Goal: Task Accomplishment & Management: Complete application form

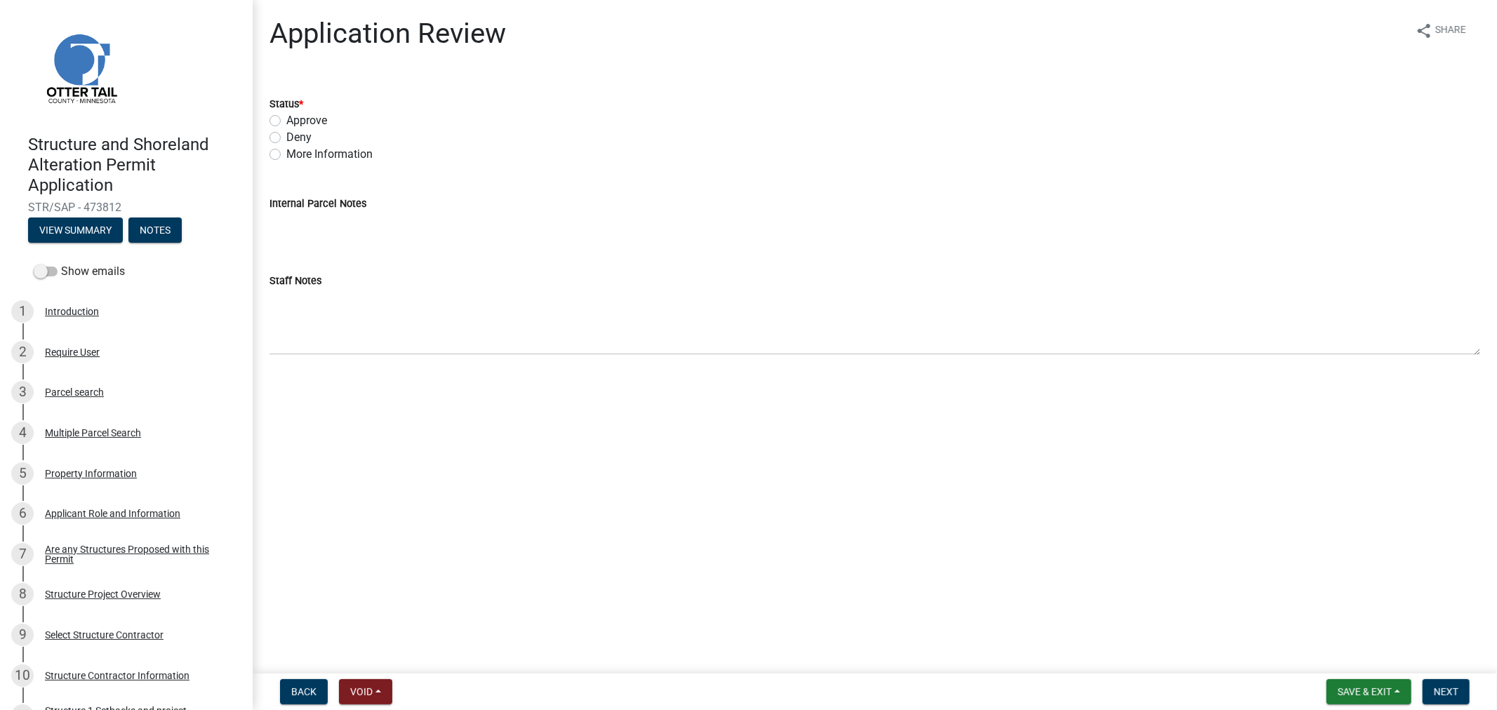
scroll to position [156, 0]
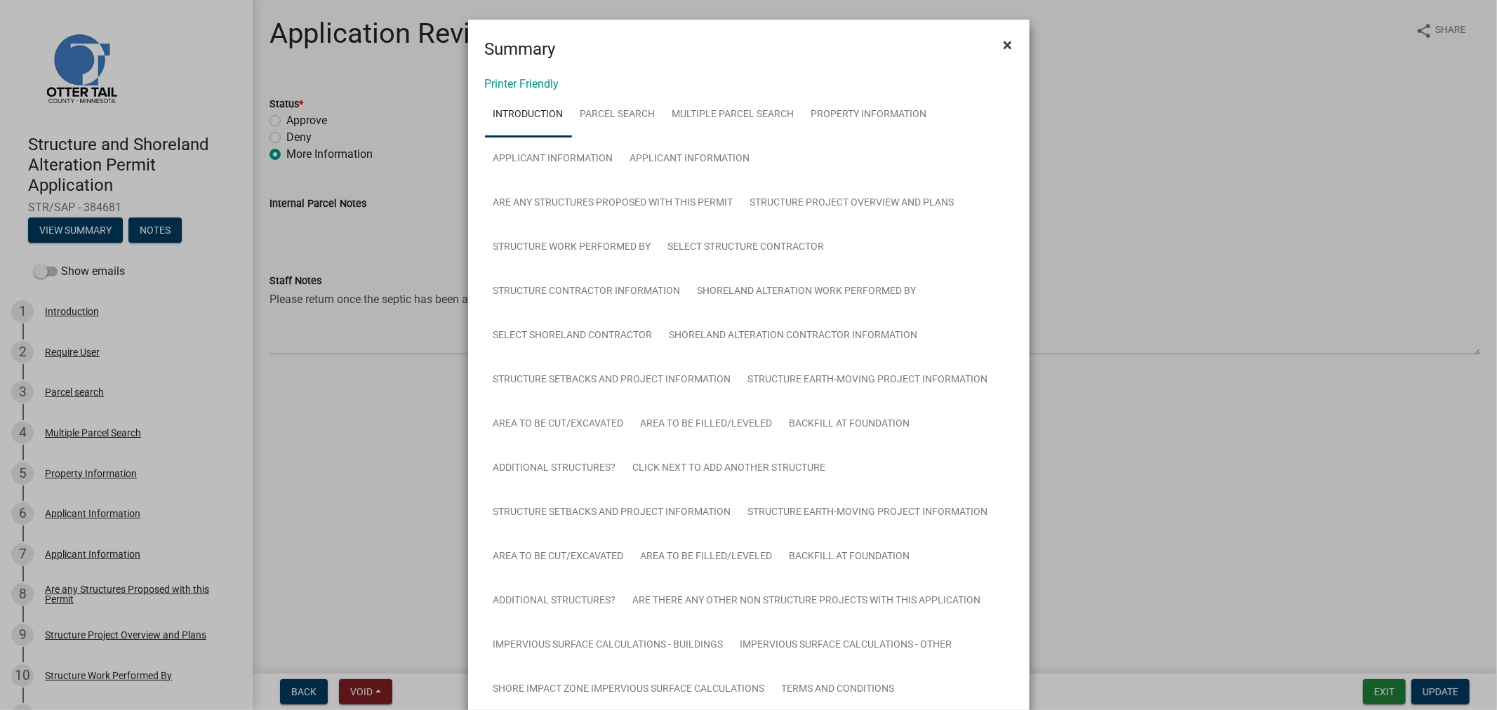
click at [1004, 46] on span "×" at bounding box center [1008, 45] width 9 height 20
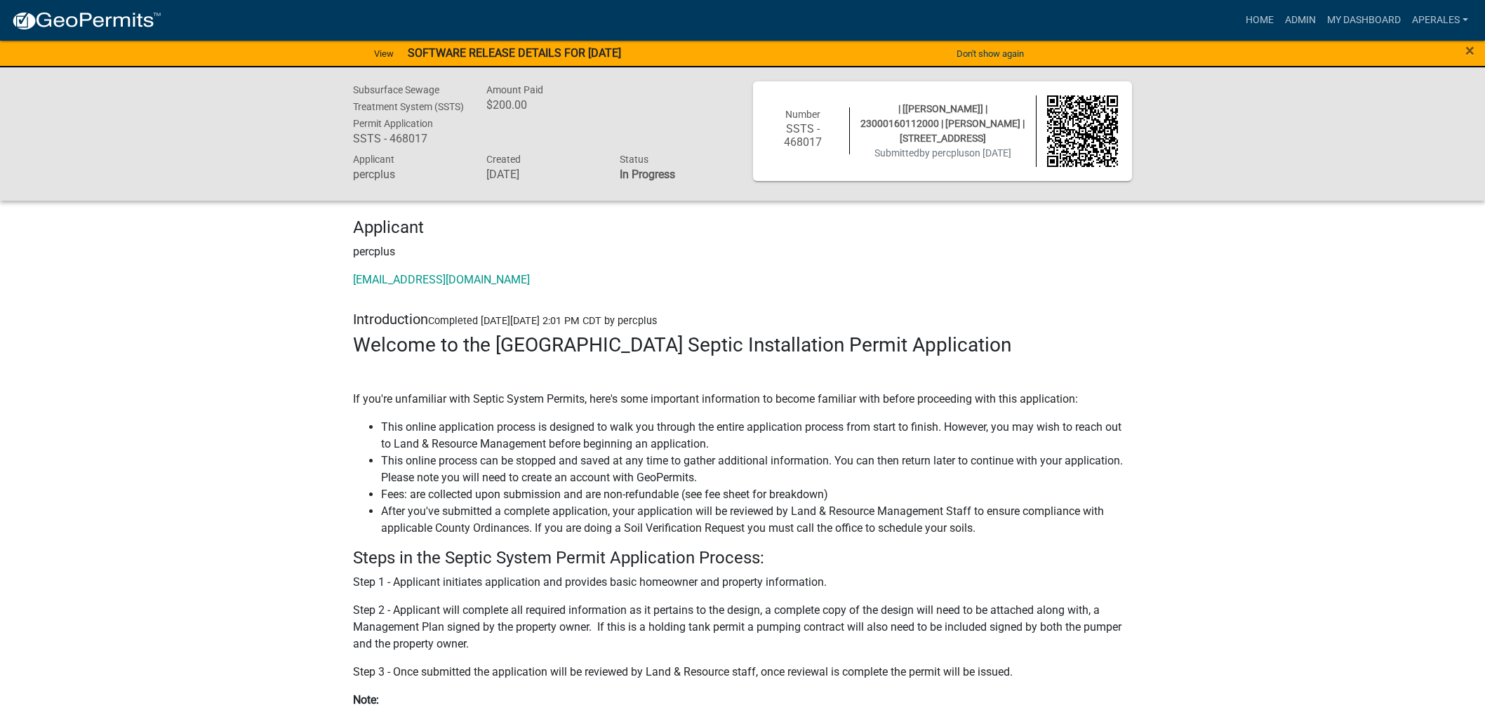
scroll to position [7954, 0]
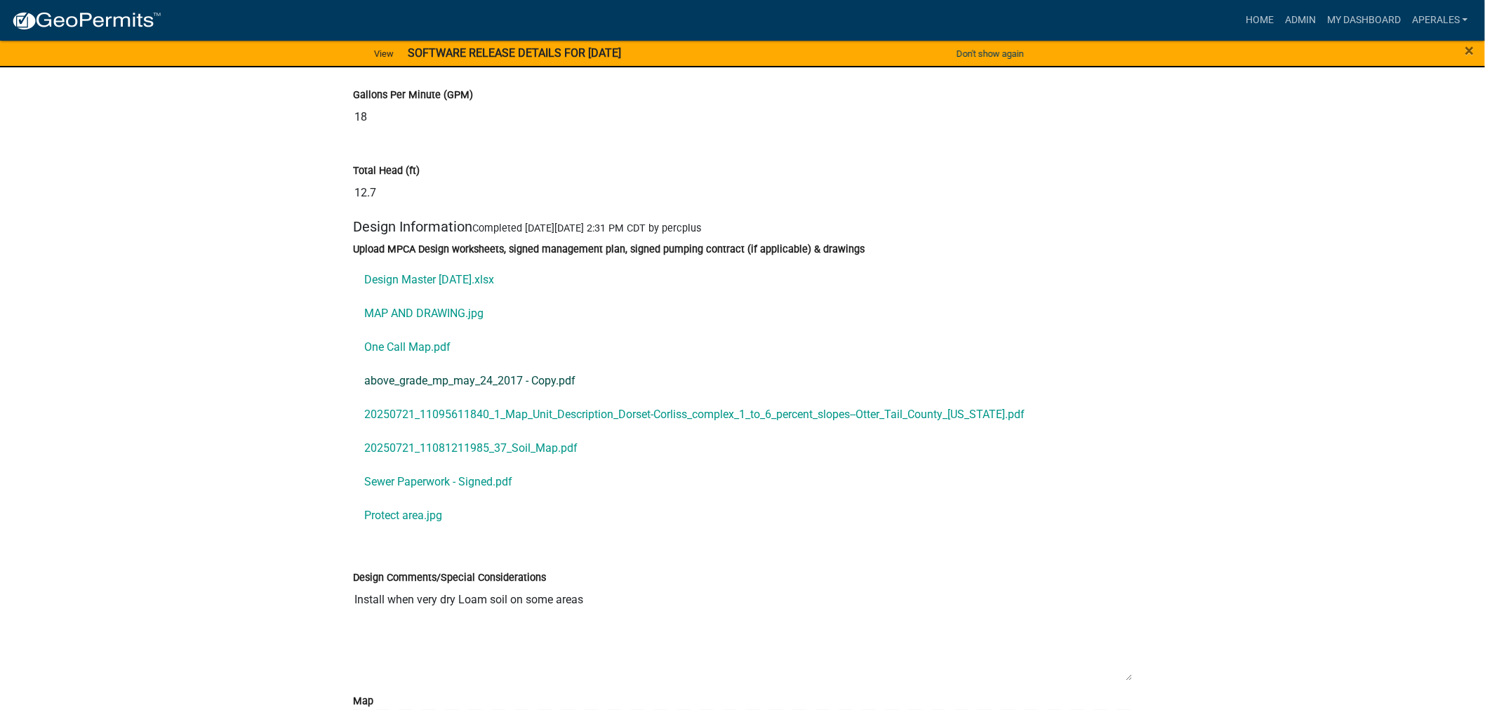
click at [367, 398] on link "above_grade_mp_may_24_2017 - Copy.pdf" at bounding box center [742, 381] width 779 height 34
click at [464, 432] on link "20250721_11095611840_1_Map_Unit_Description_Dorset-Corliss_complex_1_to_6_perce…" at bounding box center [742, 415] width 779 height 34
click at [408, 499] on link "Sewer Paperwork - Signed.pdf" at bounding box center [742, 482] width 779 height 34
click at [391, 533] on link "Protect area.jpg" at bounding box center [742, 516] width 779 height 34
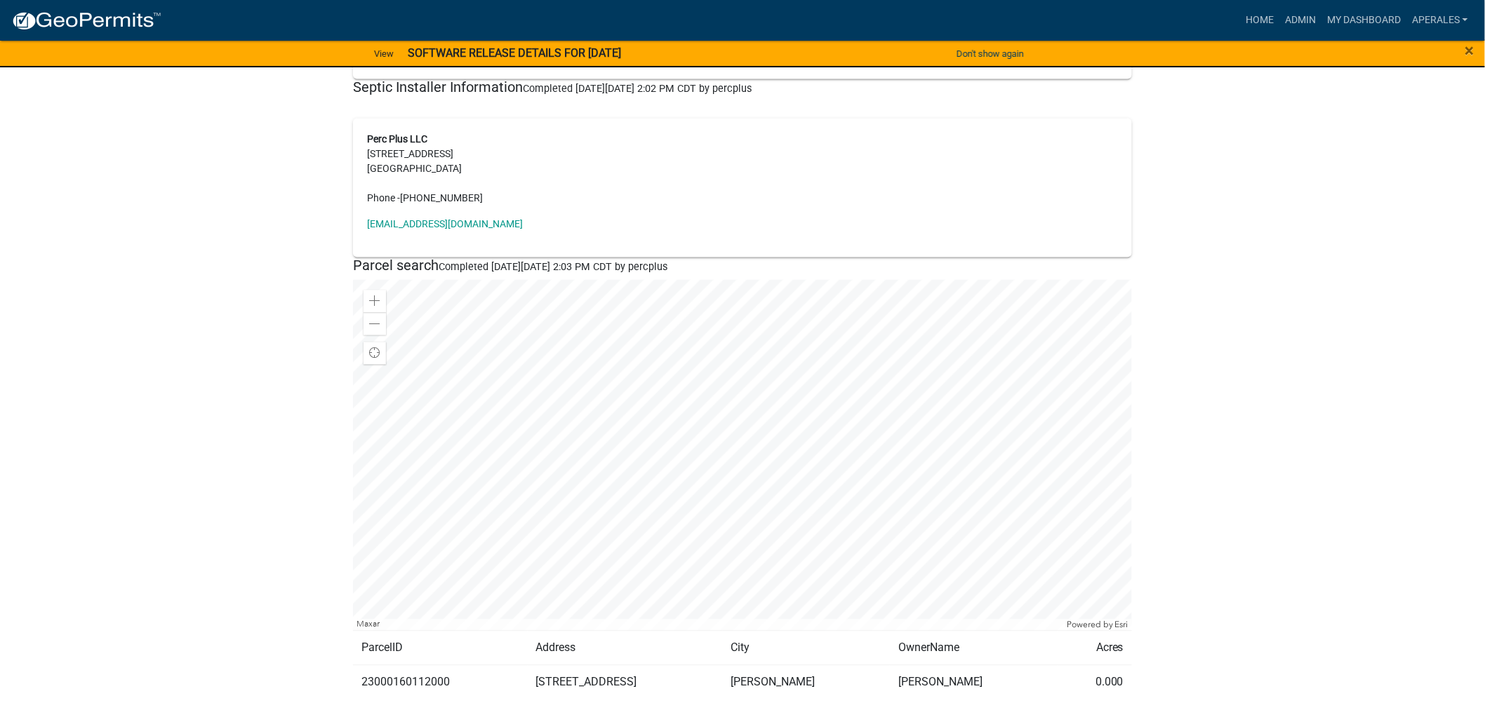
scroll to position [1169, 0]
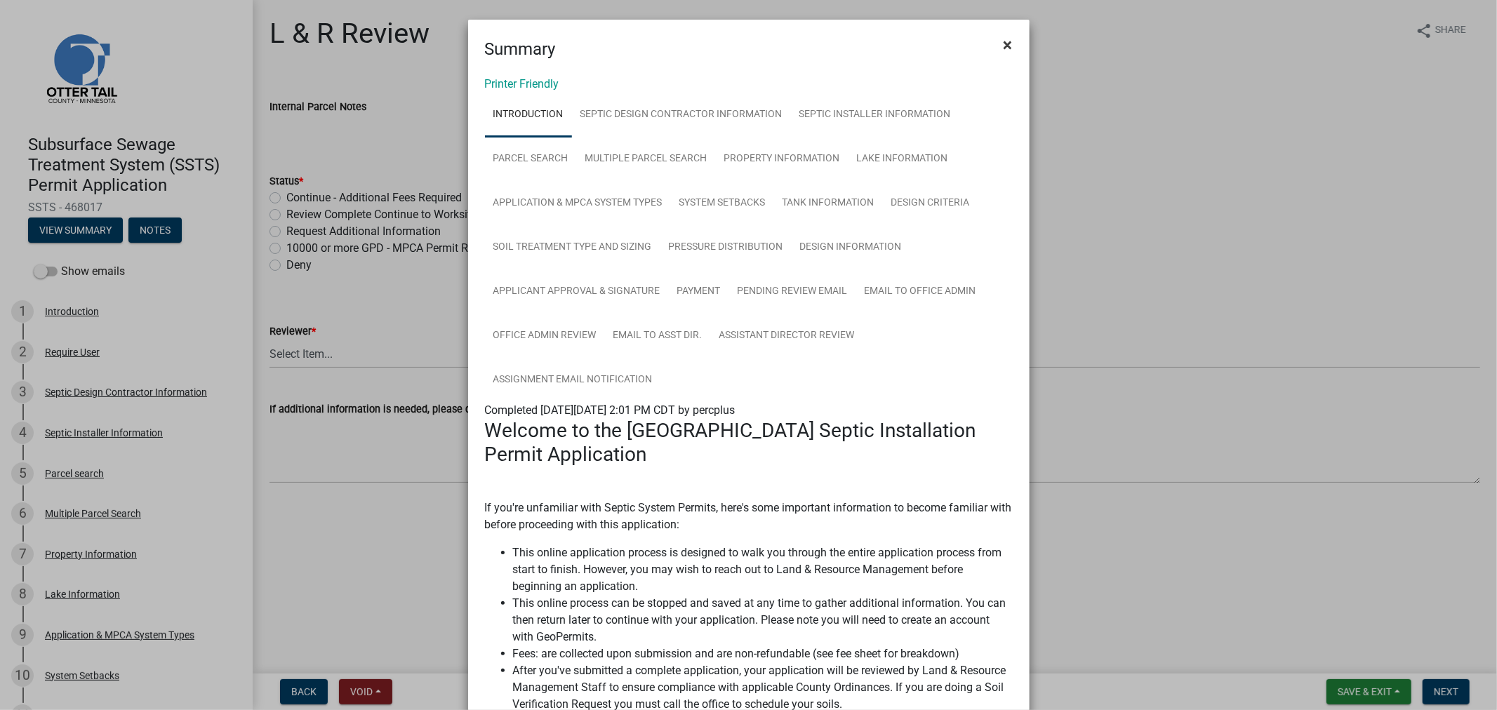
click at [1005, 50] on span "×" at bounding box center [1008, 45] width 9 height 20
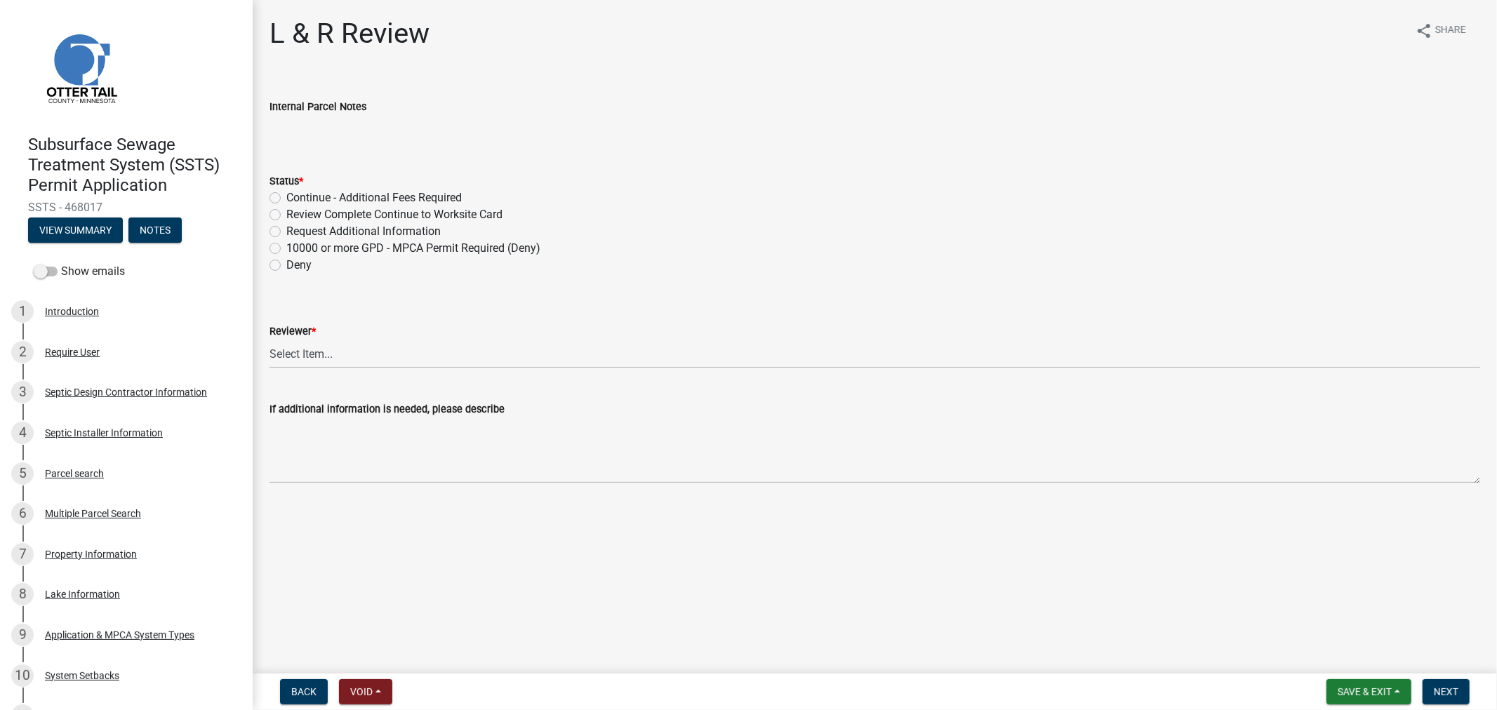
click at [286, 216] on label "Review Complete Continue to Worksite Card" at bounding box center [394, 214] width 216 height 17
click at [286, 215] on input "Review Complete Continue to Worksite Card" at bounding box center [290, 210] width 9 height 9
radio input "true"
click at [296, 359] on select "Select Item... [PERSON_NAME] [PERSON_NAME] [PERSON_NAME] [PERSON_NAME] [PERSON_…" at bounding box center [875, 354] width 1211 height 29
click at [270, 340] on select "Select Item... [PERSON_NAME] [PERSON_NAME] [PERSON_NAME] [PERSON_NAME] [PERSON_…" at bounding box center [875, 354] width 1211 height 29
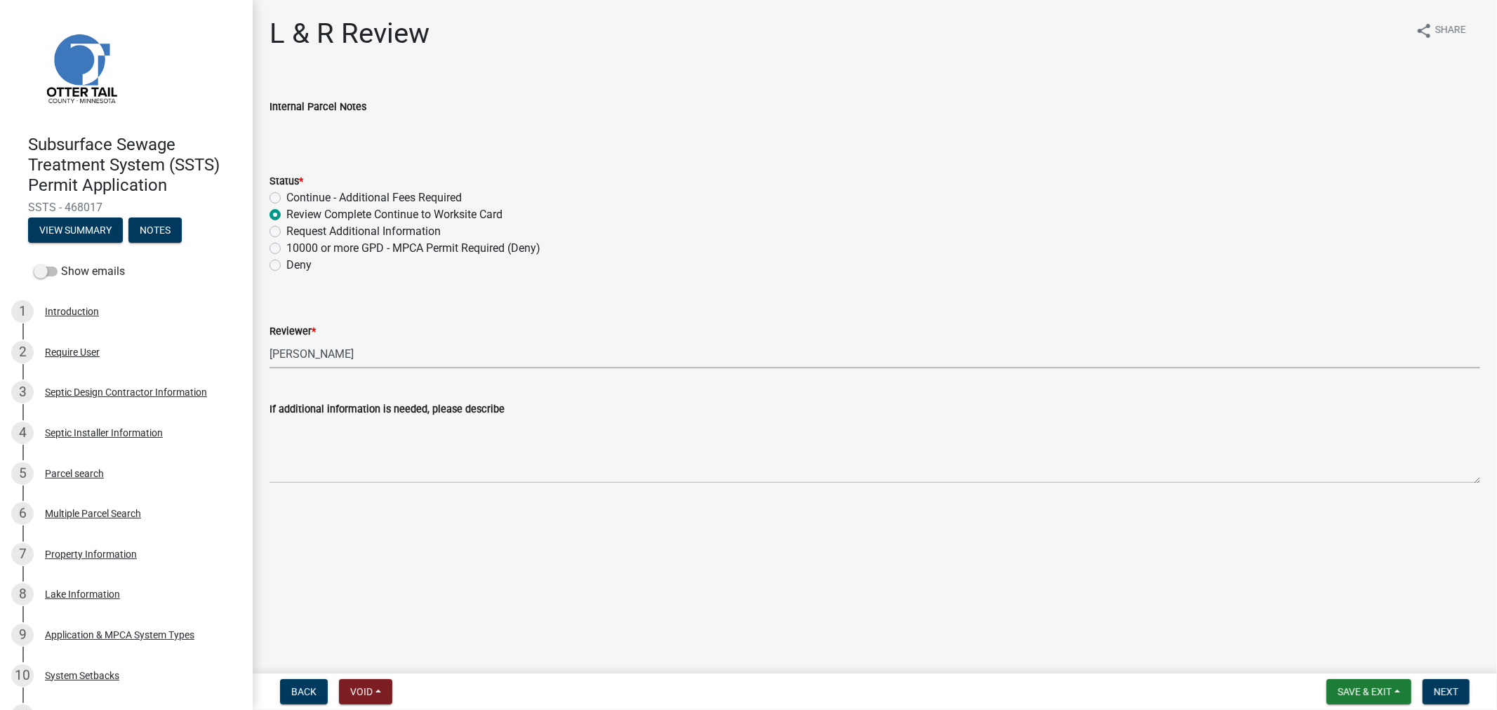
select select "9c3b6904-81c6-453c-afae-16c55a593472"
click at [1423, 688] on form "Save & Exit Save Save & Exit Next" at bounding box center [1398, 691] width 154 height 25
click at [1434, 693] on span "Next" at bounding box center [1446, 691] width 25 height 11
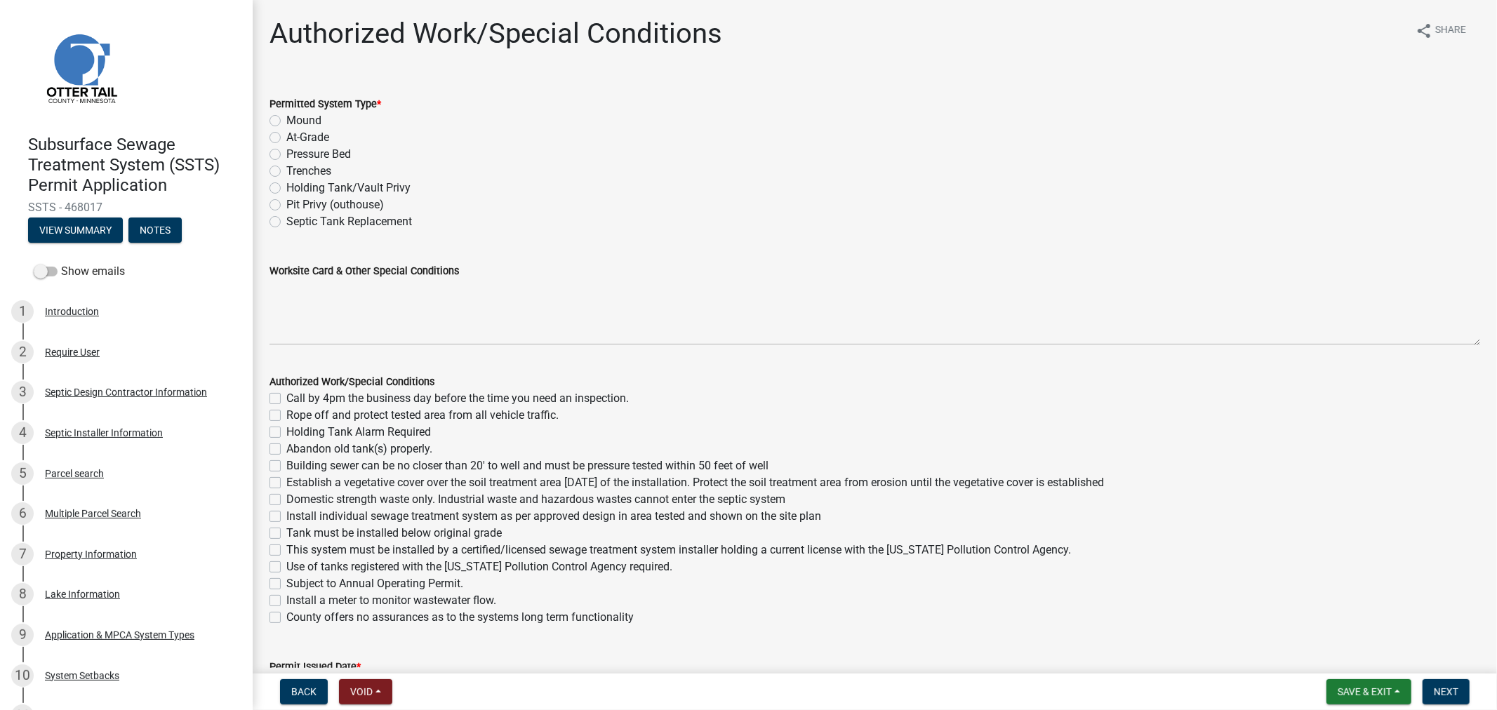
click at [286, 117] on label "Mound" at bounding box center [303, 120] width 35 height 17
click at [286, 117] on input "Mound" at bounding box center [290, 116] width 9 height 9
radio input "true"
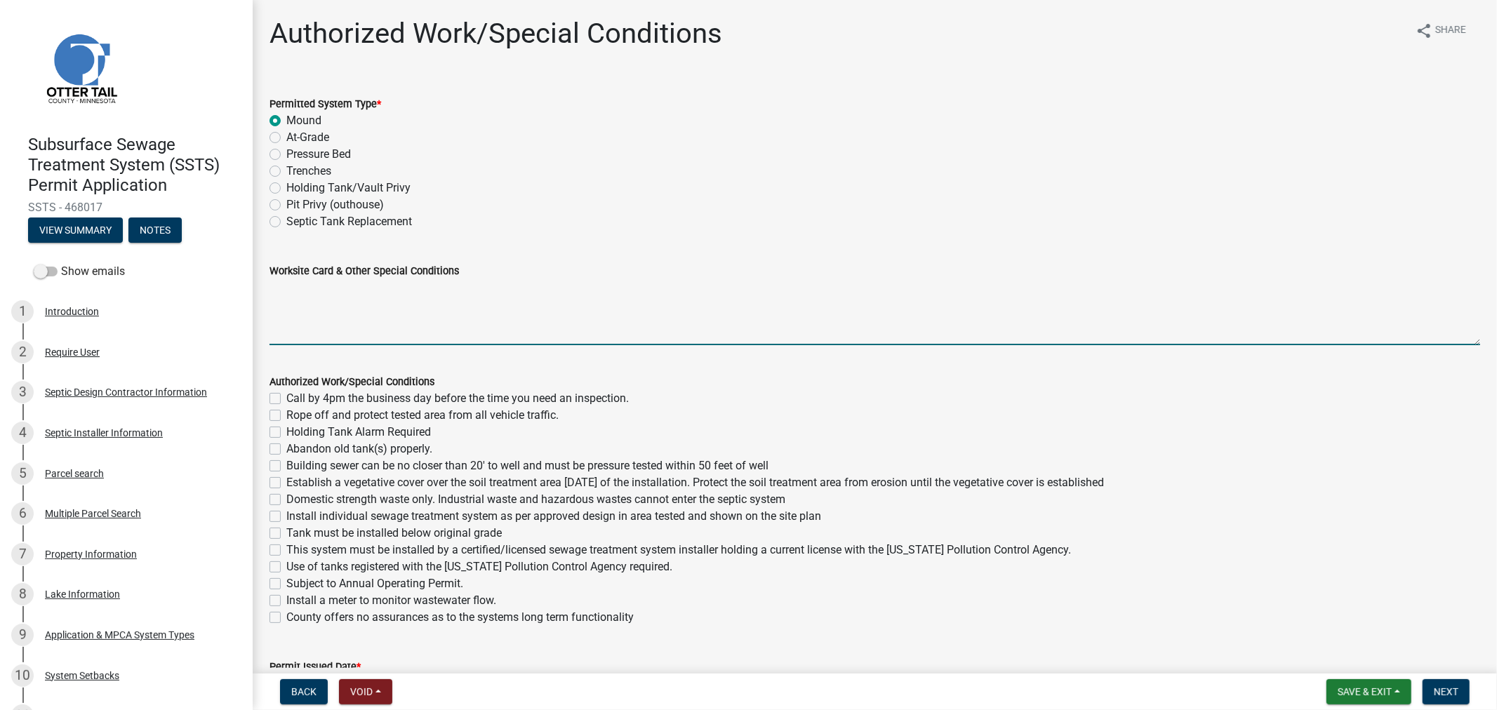
click at [359, 317] on textarea "Worksite Card & Other Special Conditions" at bounding box center [875, 312] width 1211 height 66
click at [439, 298] on textarea "1500/2 Septic/ Lift Tank Type I Mound 10' x 25' Rock Bed" at bounding box center [875, 312] width 1211 height 66
type textarea "1500/2 Septic/ Lift Tank Type I Mound 10' x 25' Rock Bed wit 8" of rock below t…"
click at [286, 404] on label "Call by 4pm the business day before the time you need an inspection." at bounding box center [457, 398] width 343 height 17
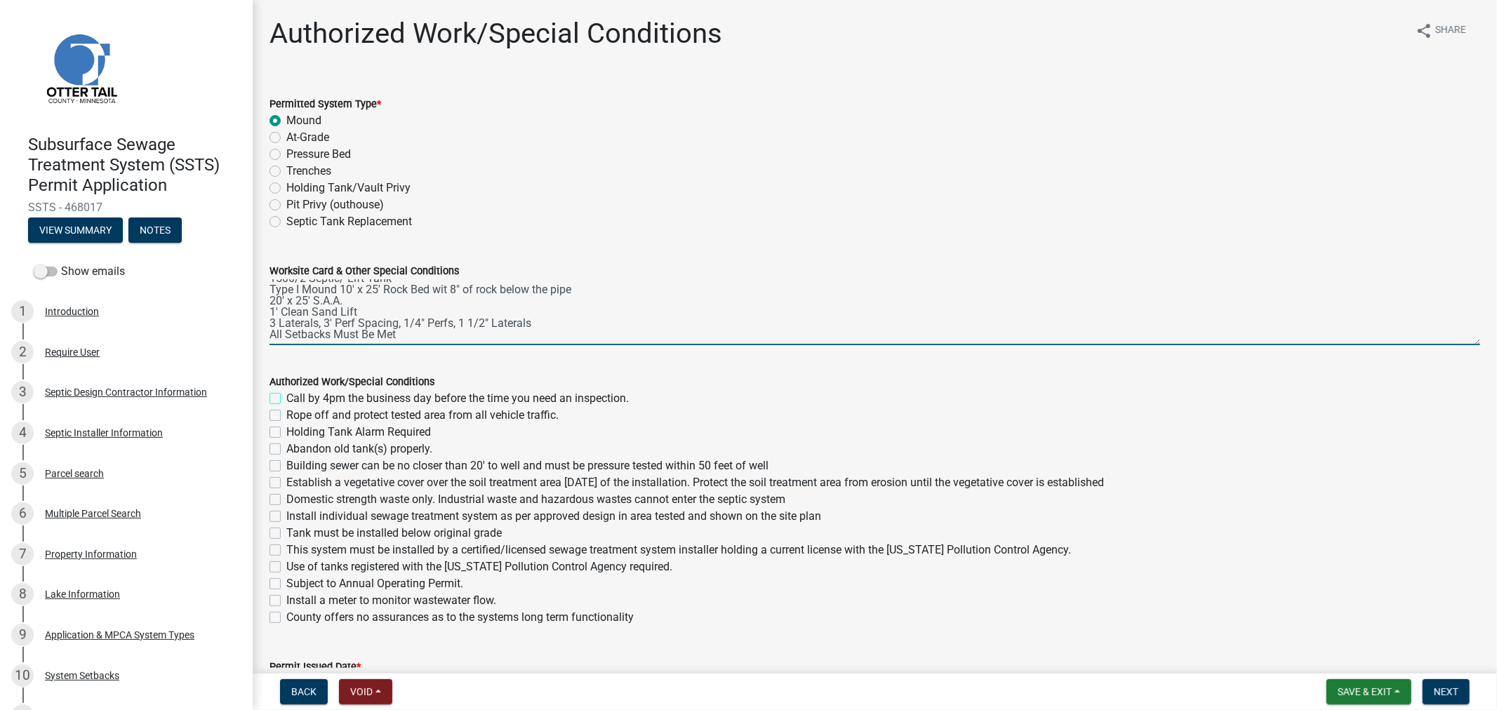
click at [286, 399] on input "Call by 4pm the business day before the time you need an inspection." at bounding box center [290, 394] width 9 height 9
checkbox input "true"
checkbox input "false"
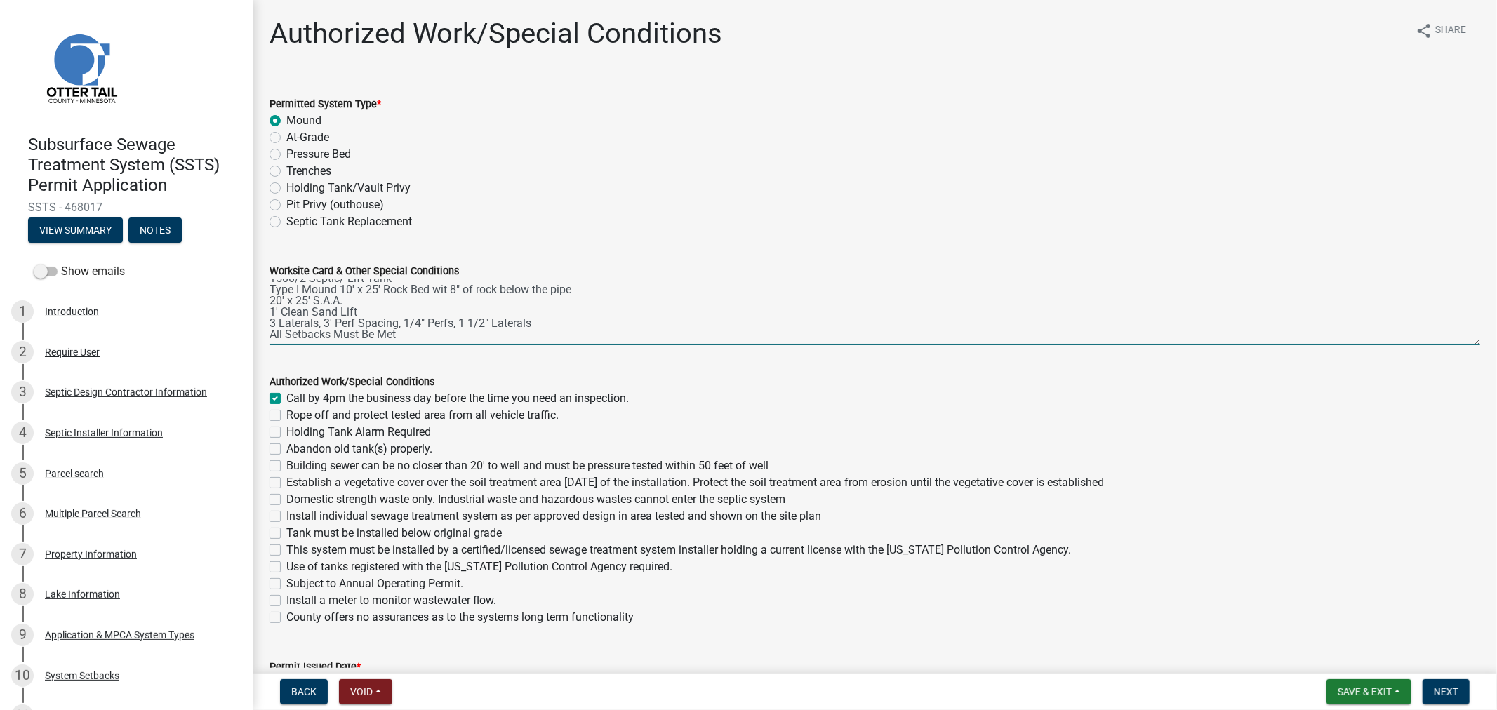
checkbox input "false"
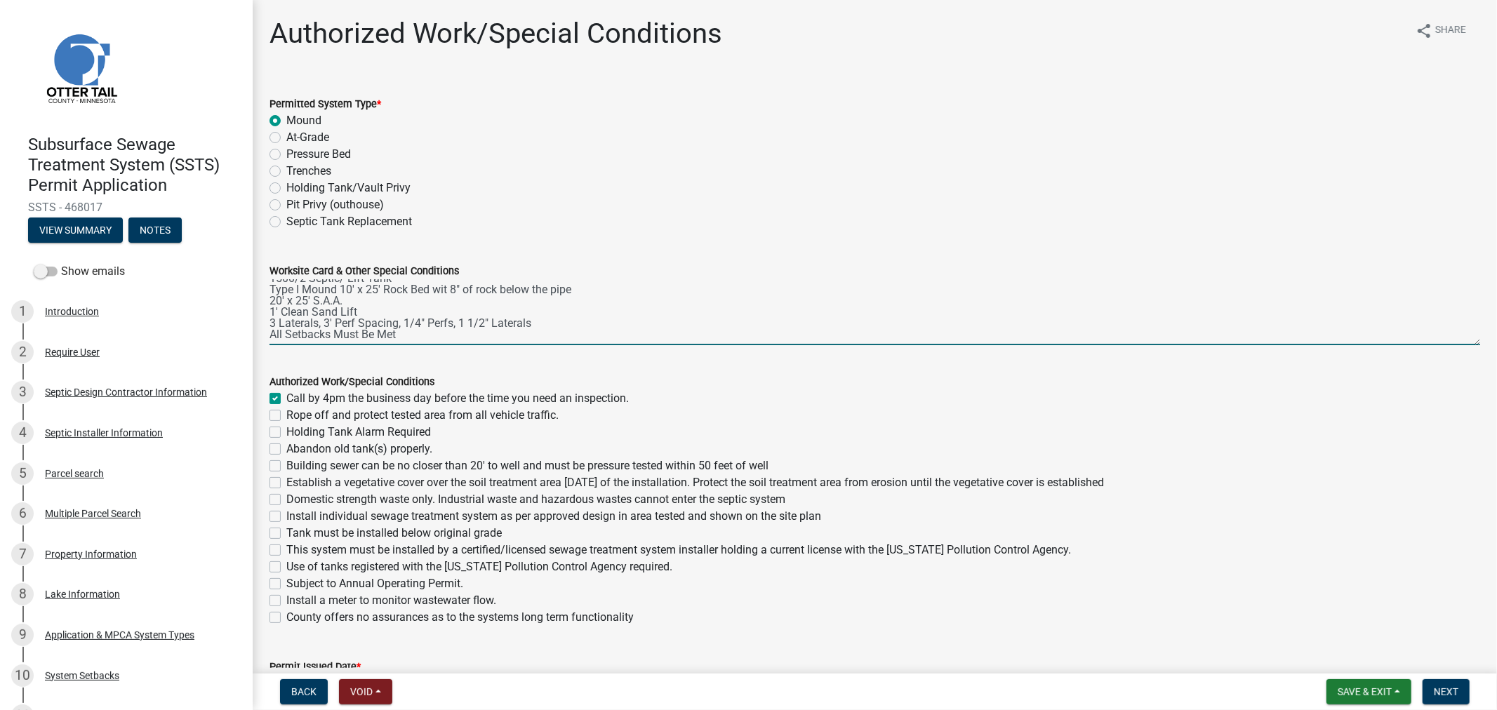
checkbox input "false"
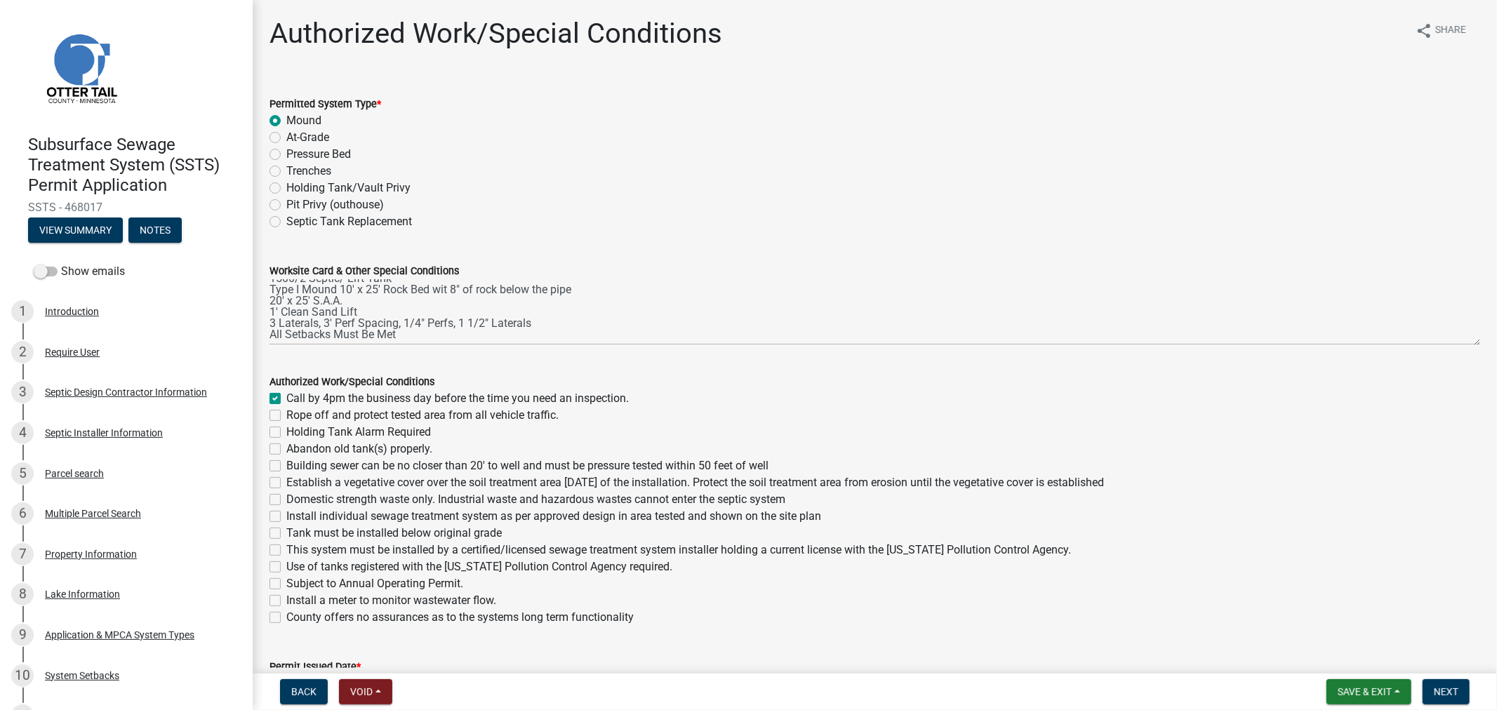
click at [286, 411] on label "Rope off and protect tested area from all vehicle traffic." at bounding box center [422, 415] width 272 height 17
click at [286, 411] on input "Rope off and protect tested area from all vehicle traffic." at bounding box center [290, 411] width 9 height 9
checkbox input "true"
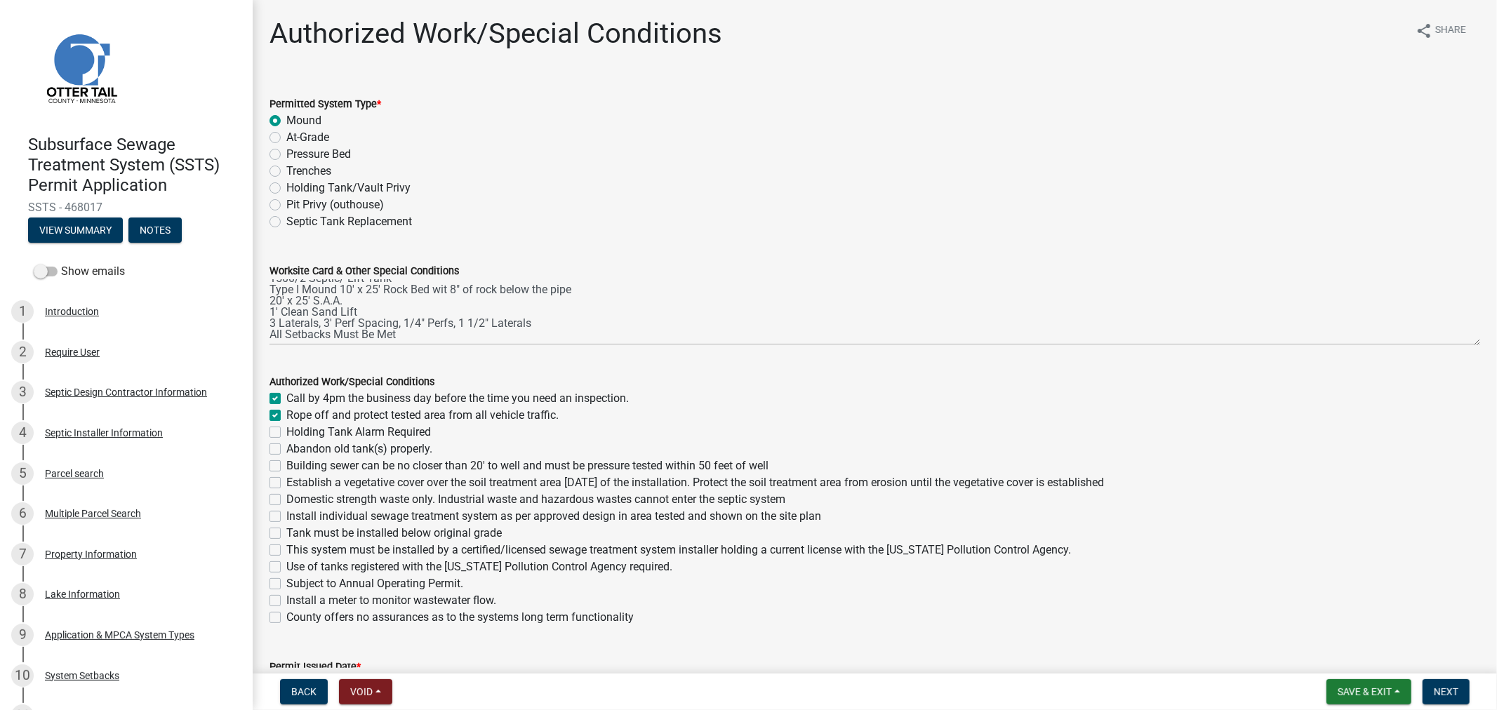
checkbox input "false"
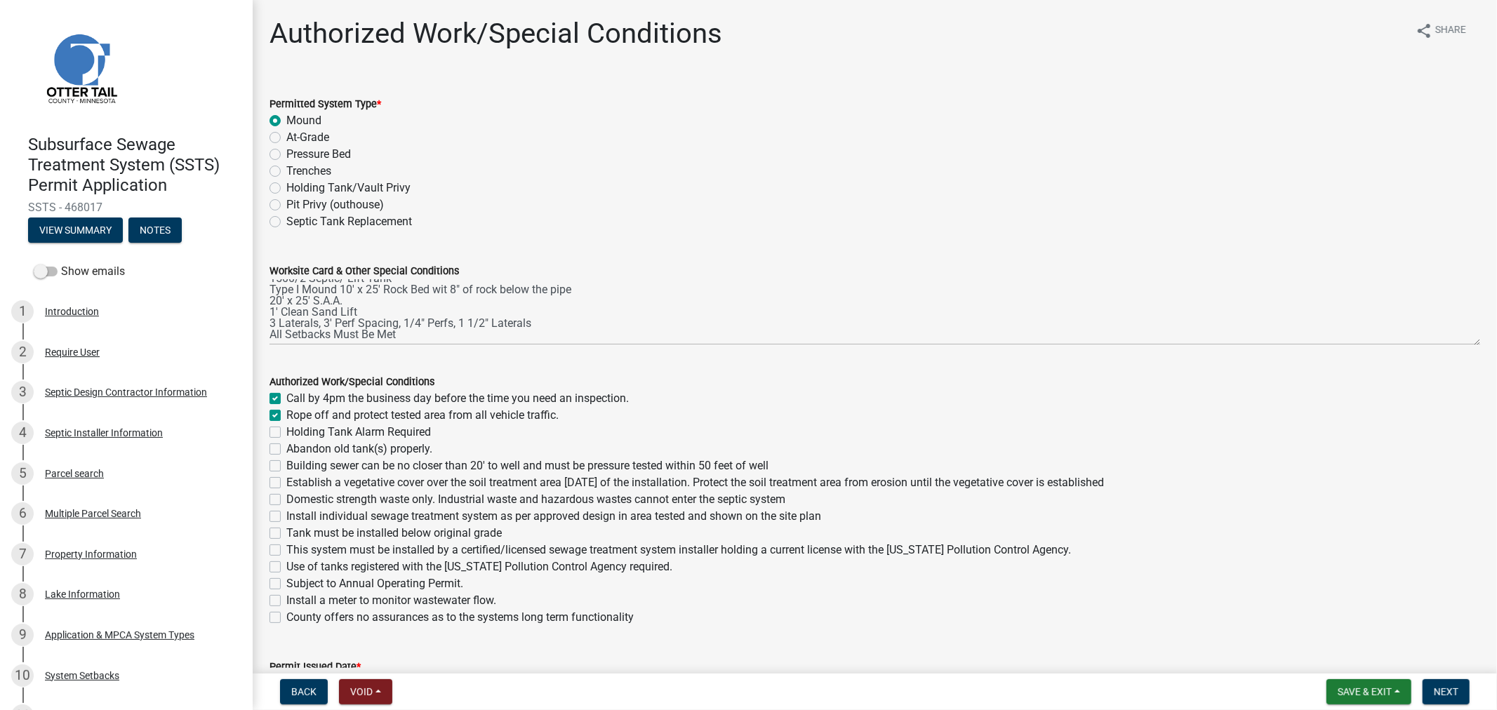
checkbox input "false"
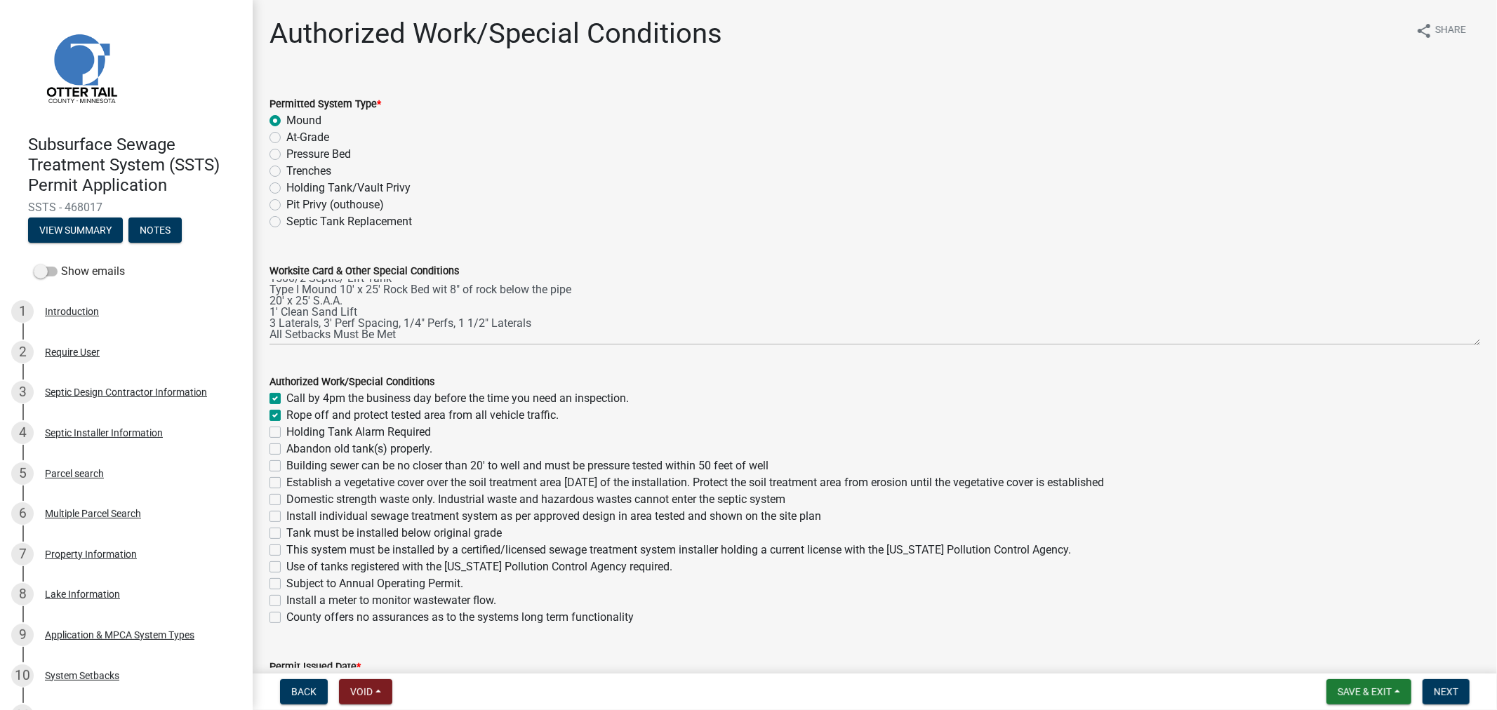
checkbox input "false"
click at [286, 446] on label "Abandon old tank(s) properly." at bounding box center [359, 449] width 146 height 17
click at [286, 446] on input "Abandon old tank(s) properly." at bounding box center [290, 445] width 9 height 9
checkbox input "true"
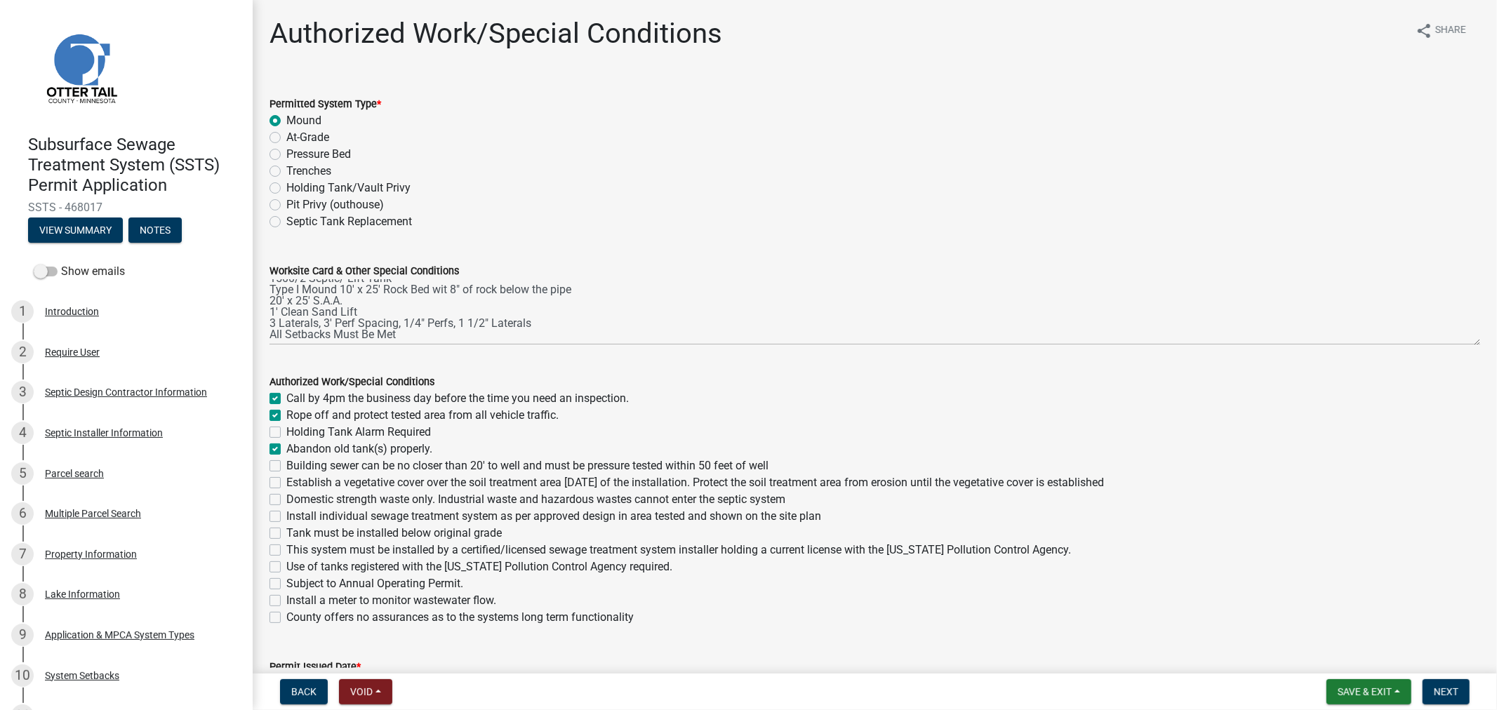
checkbox input "true"
checkbox input "false"
checkbox input "true"
checkbox input "false"
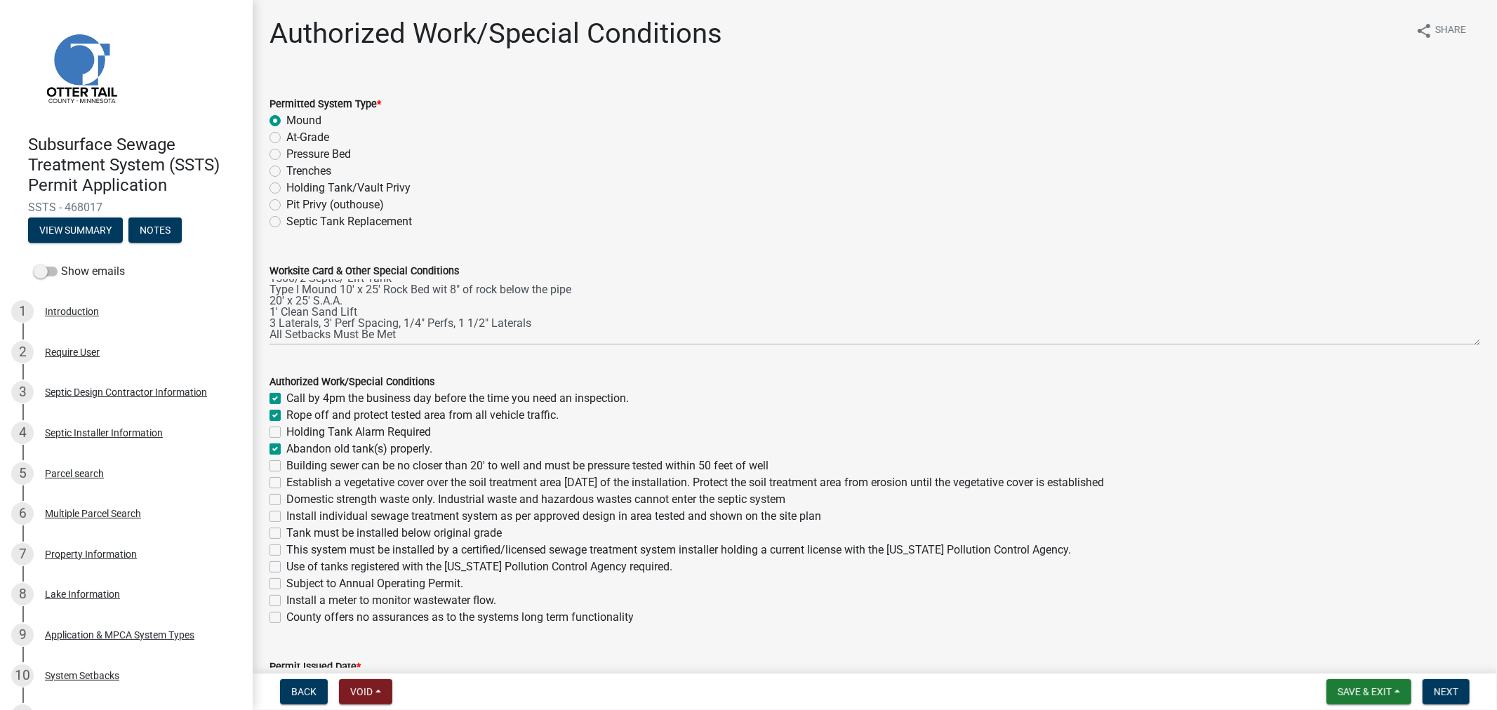
checkbox input "false"
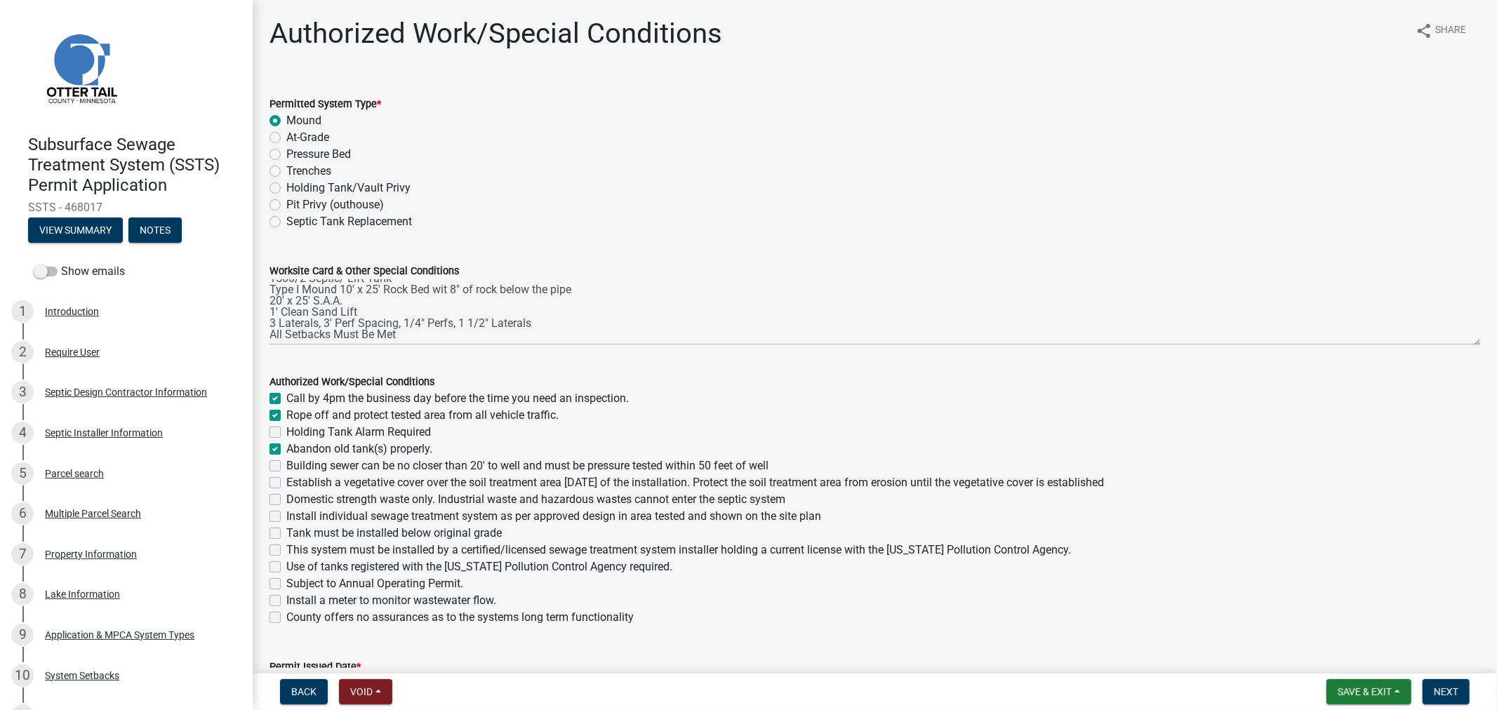
checkbox input "false"
click at [286, 446] on label "Abandon old tank(s) properly." at bounding box center [359, 449] width 146 height 17
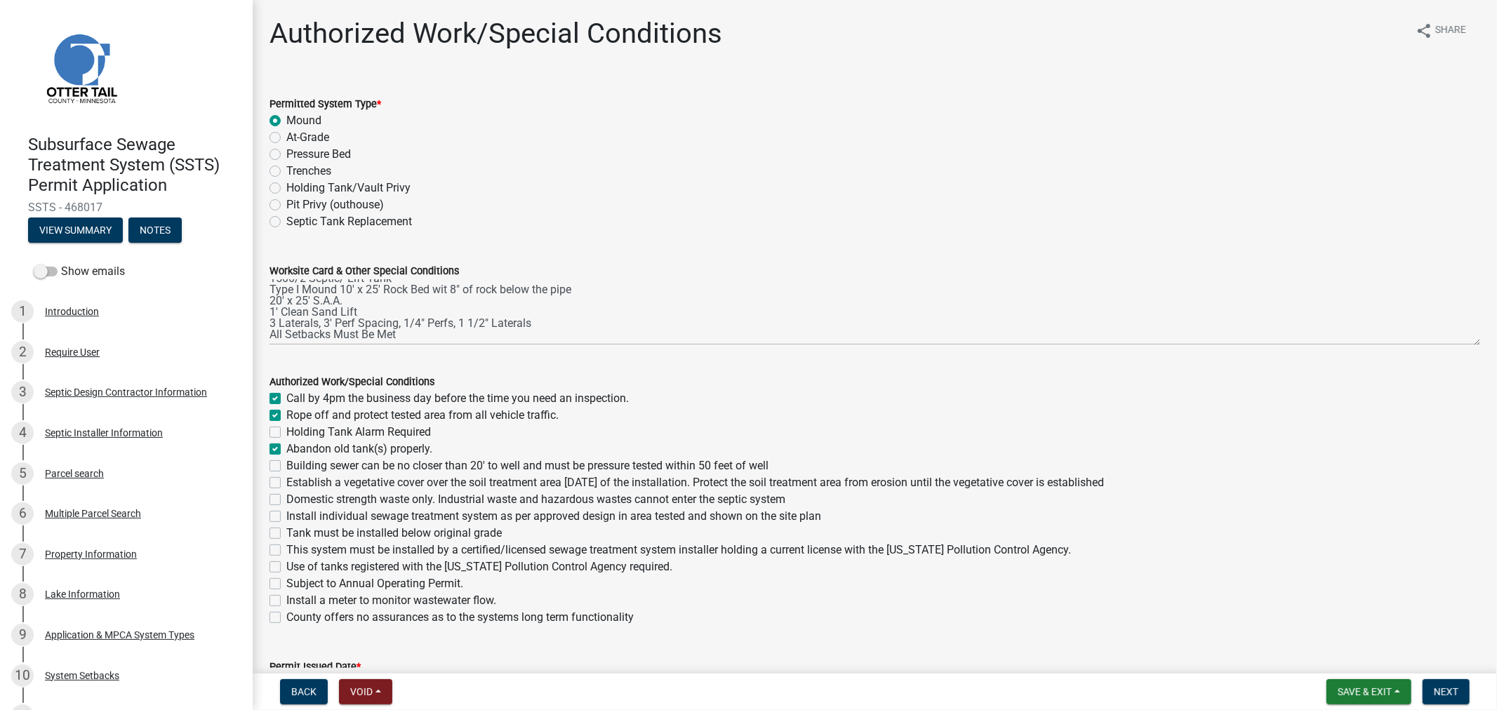
click at [286, 446] on input "Abandon old tank(s) properly." at bounding box center [290, 445] width 9 height 9
checkbox input "false"
checkbox input "true"
checkbox input "false"
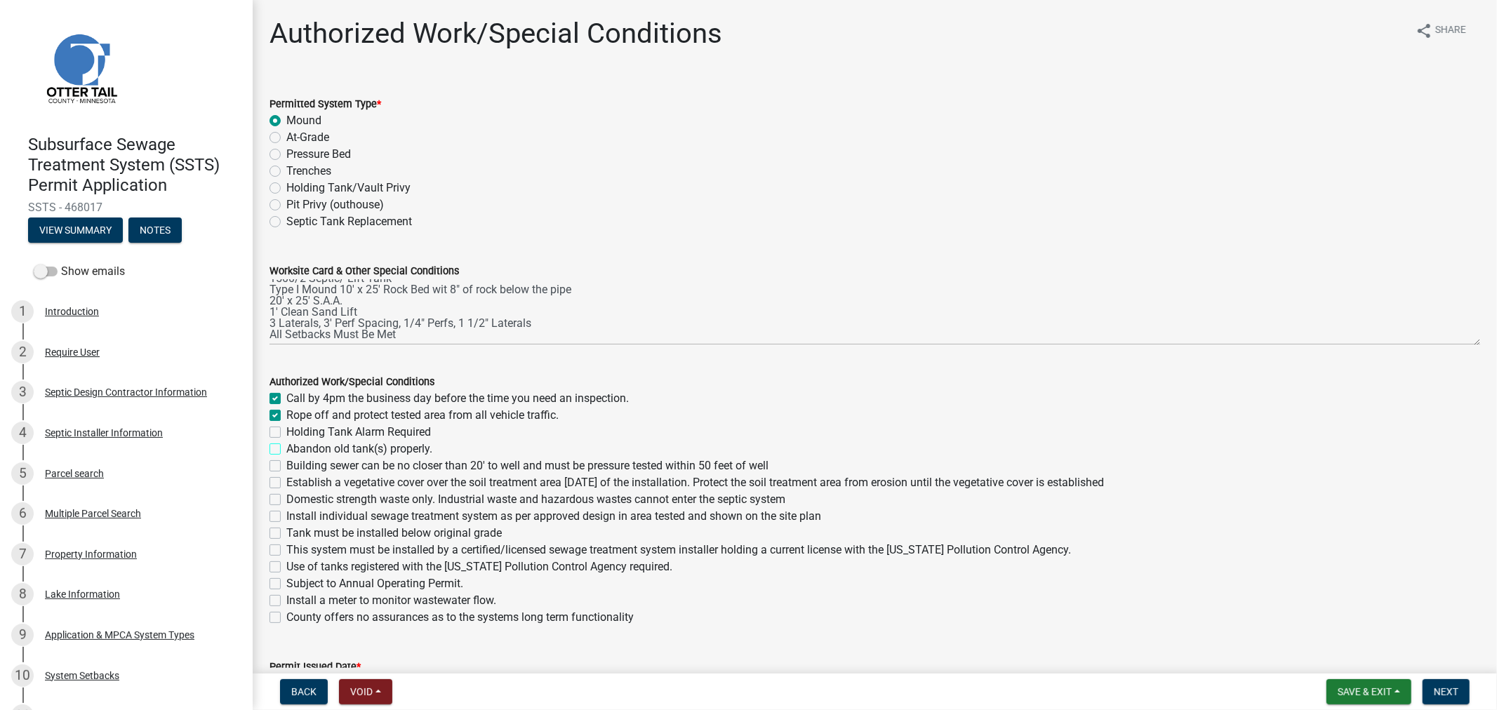
checkbox input "false"
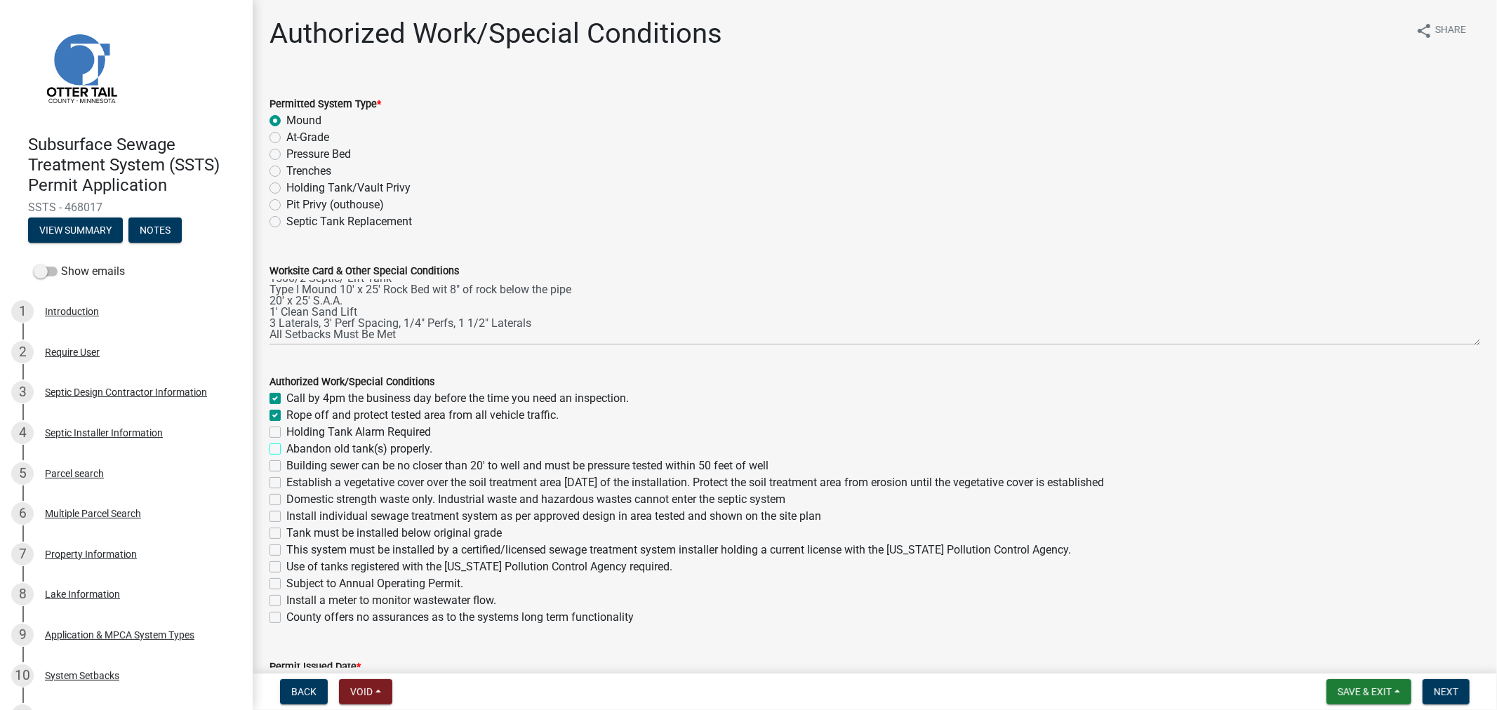
checkbox input "false"
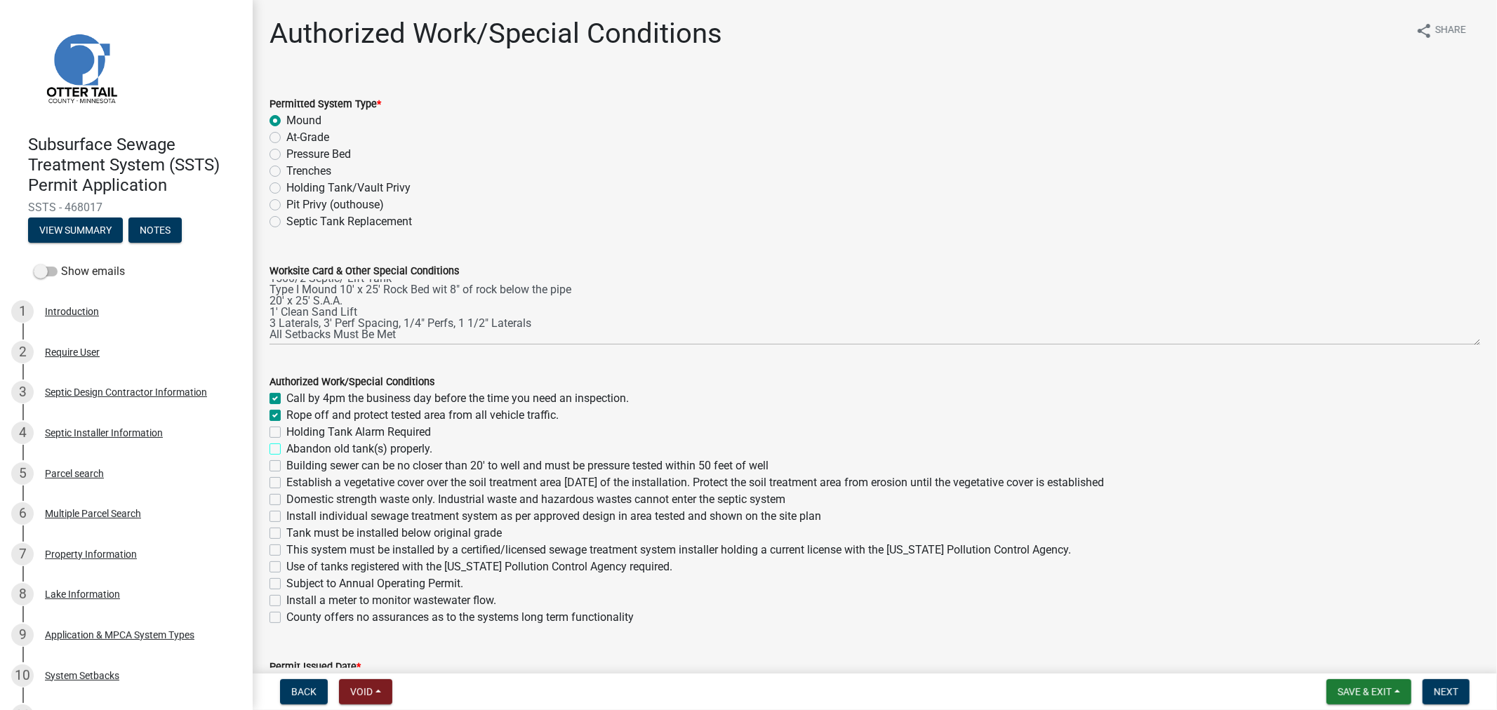
checkbox input "false"
click at [286, 460] on label "Building sewer can be no closer than 20' to well and must be pressure tested wi…" at bounding box center [527, 466] width 482 height 17
click at [286, 460] on input "Building sewer can be no closer than 20' to well and must be pressure tested wi…" at bounding box center [290, 462] width 9 height 9
checkbox input "true"
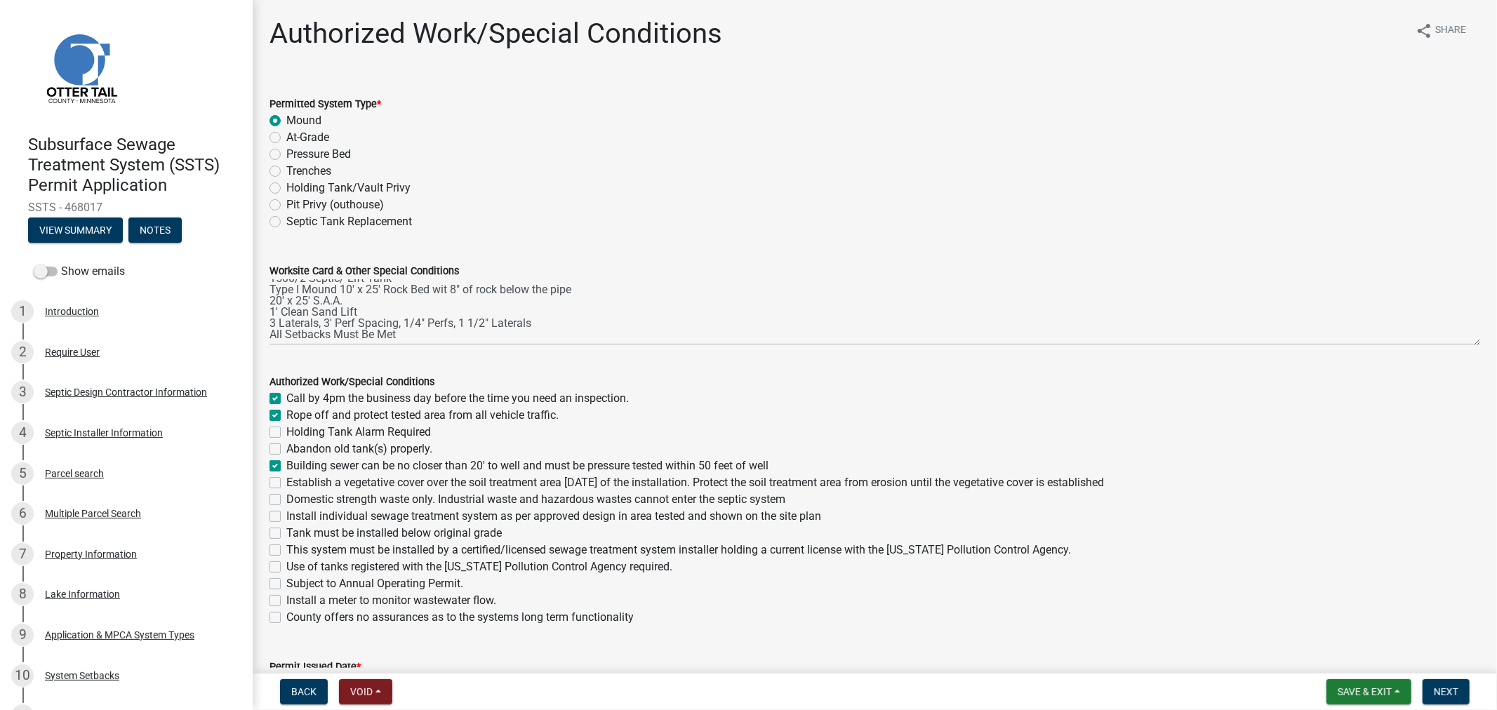
checkbox input "true"
checkbox input "false"
checkbox input "true"
checkbox input "false"
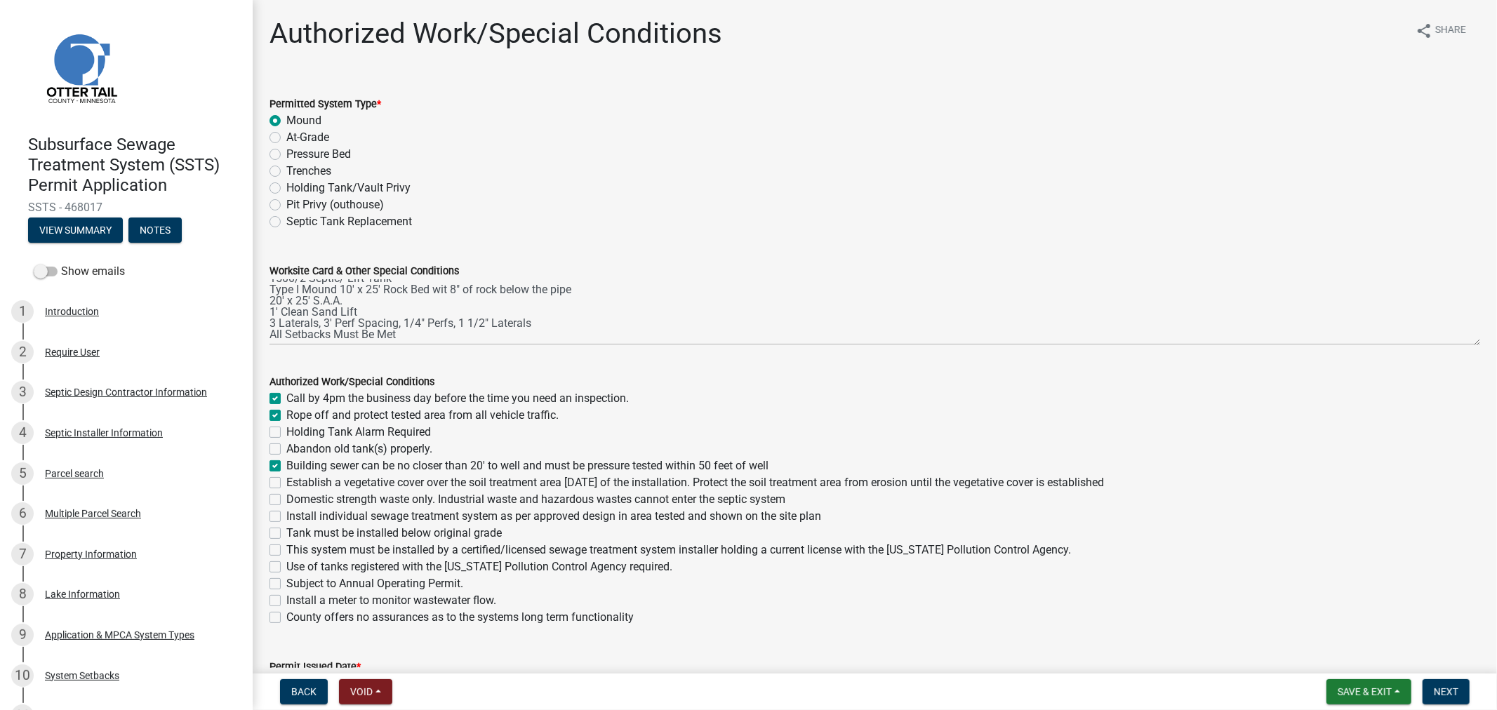
checkbox input "false"
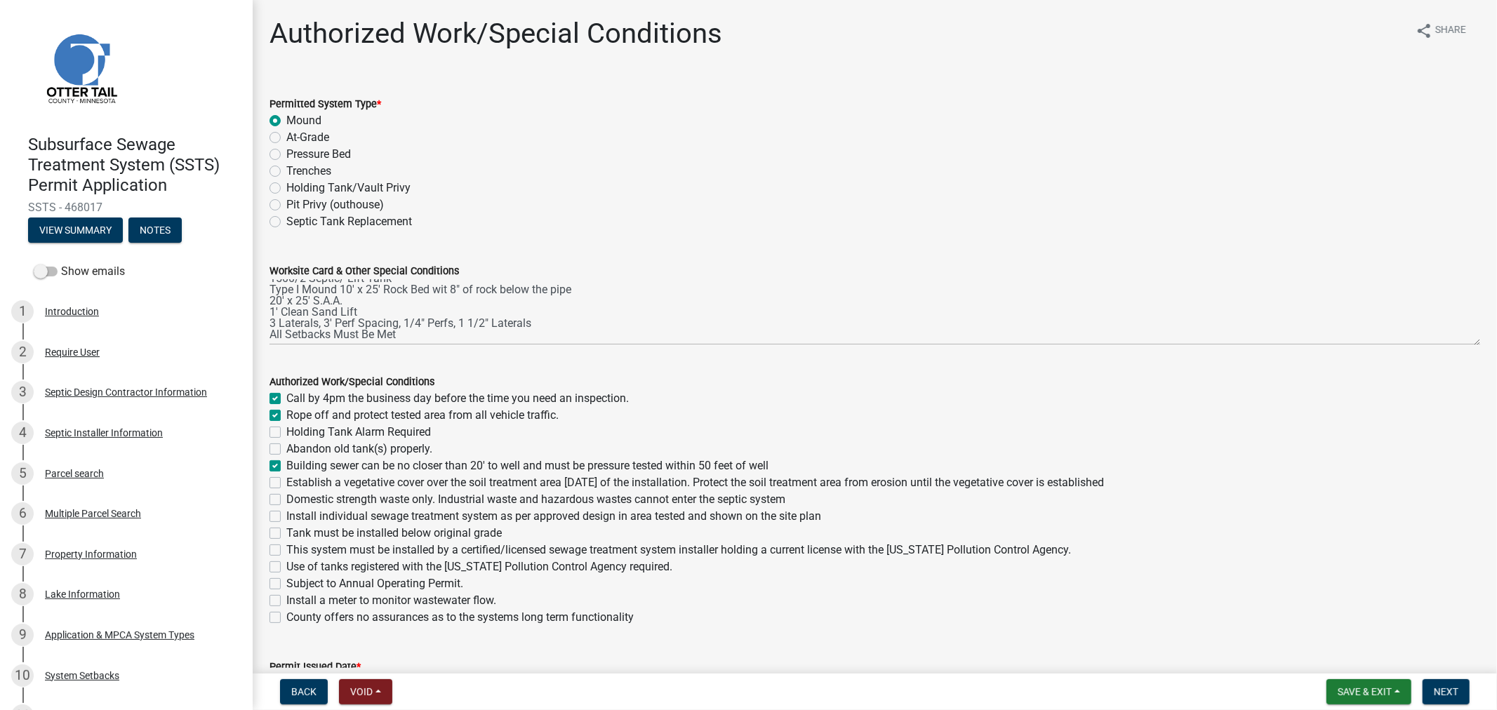
checkbox input "false"
click at [286, 480] on label "Establish a vegetative cover over the soil treatment area [DATE] of the install…" at bounding box center [695, 482] width 818 height 17
click at [286, 480] on input "Establish a vegetative cover over the soil treatment area [DATE] of the install…" at bounding box center [290, 478] width 9 height 9
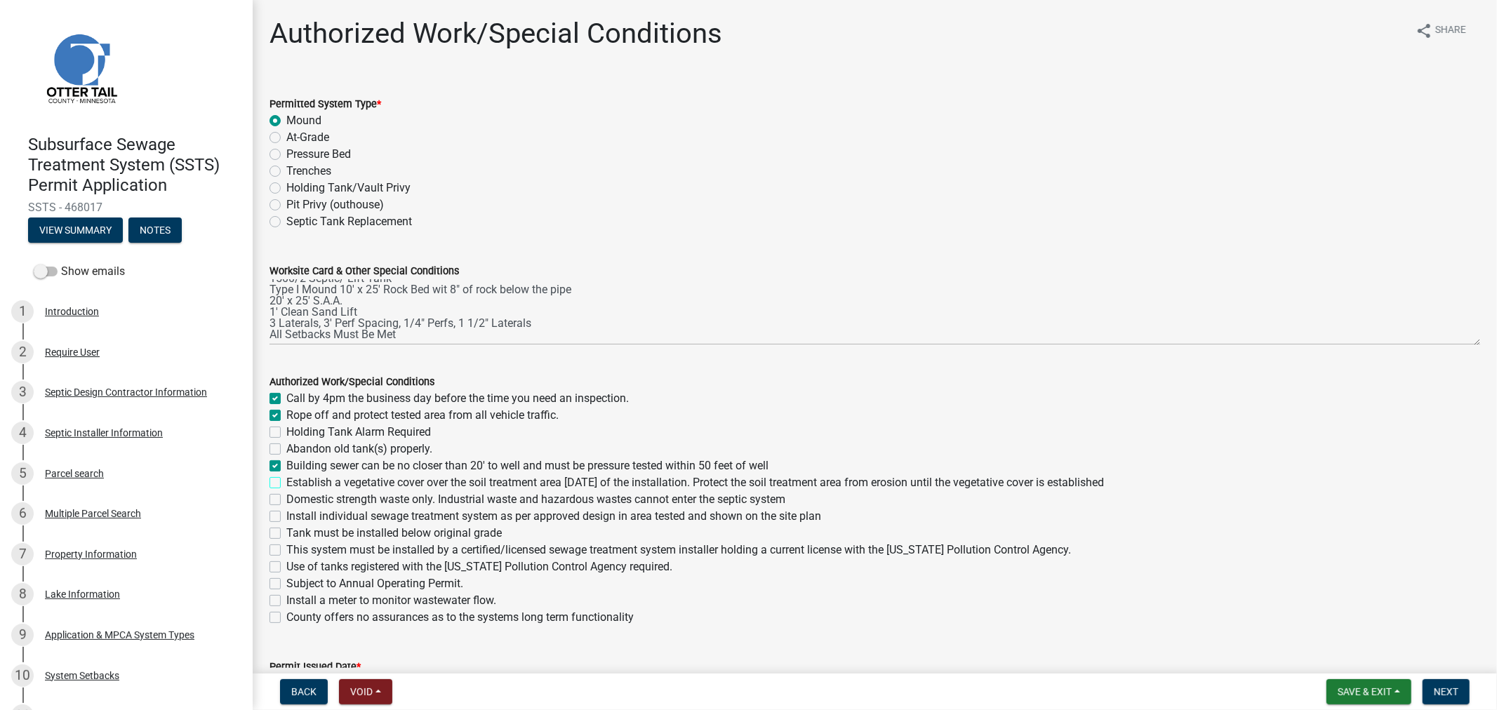
checkbox input "true"
checkbox input "false"
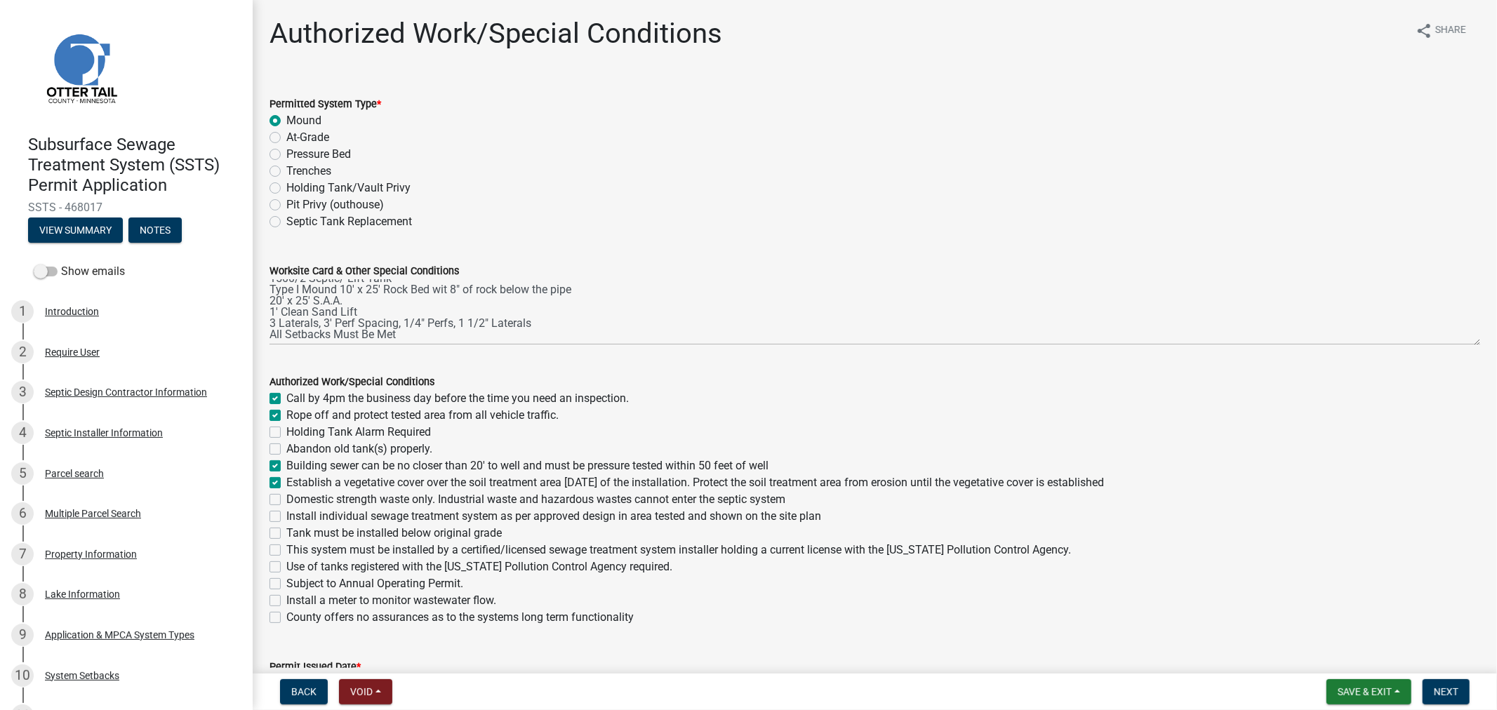
checkbox input "true"
checkbox input "false"
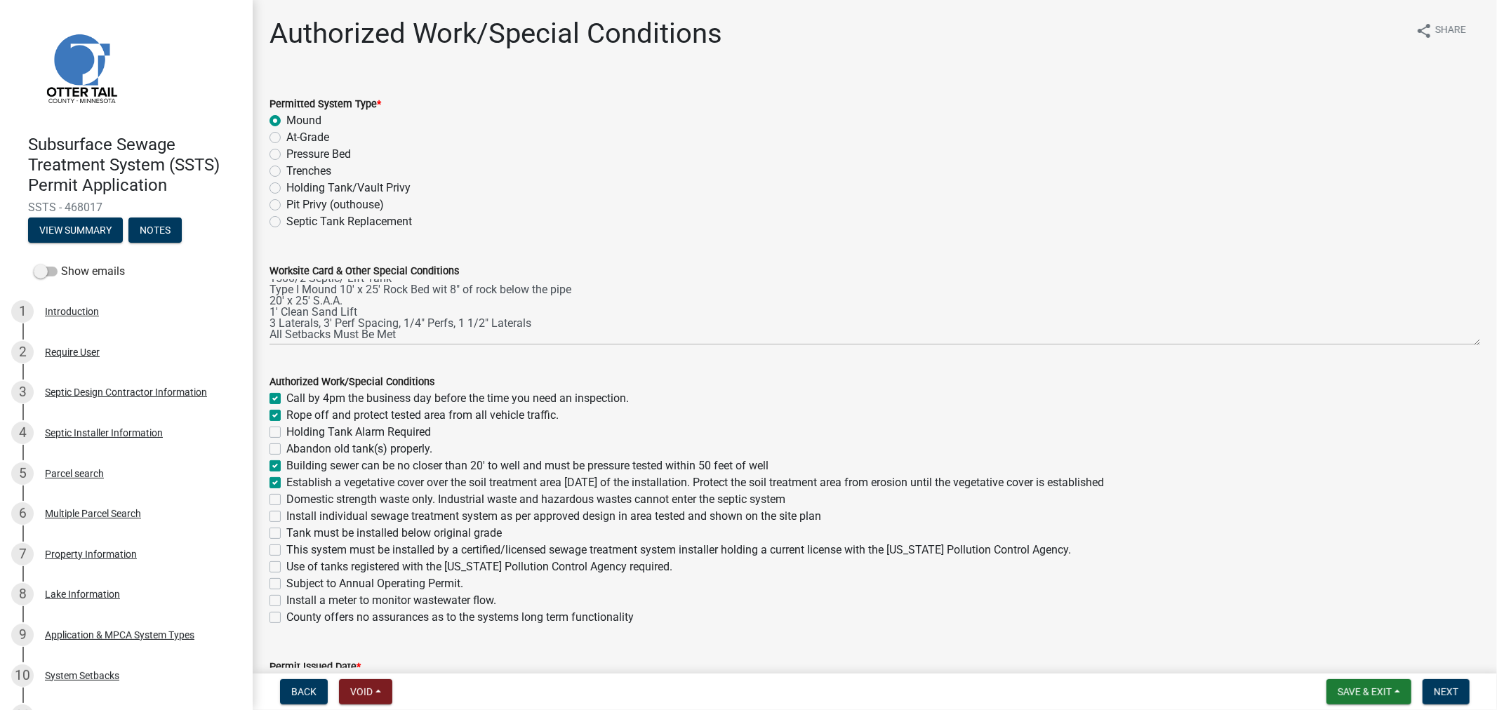
checkbox input "false"
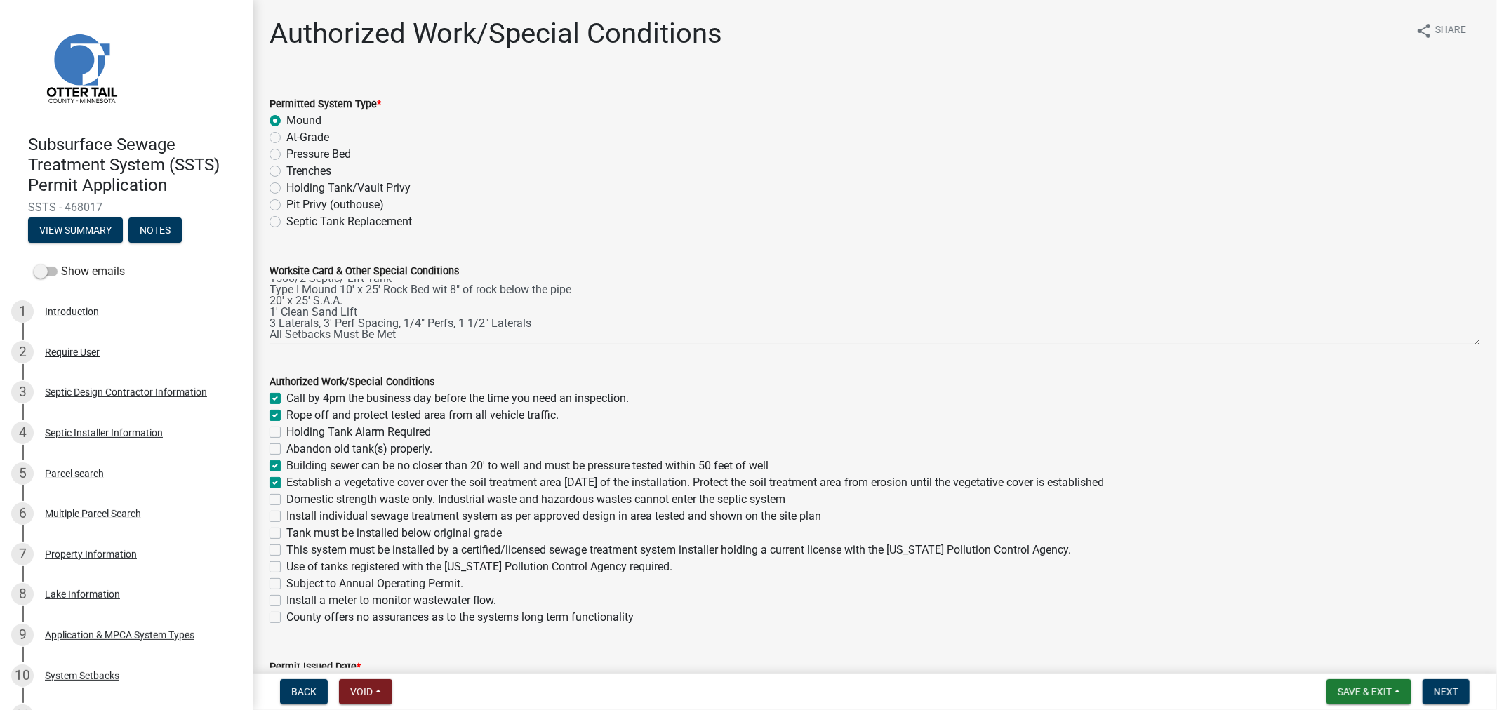
click at [286, 496] on label "Domestic strength waste only. Industrial waste and hazardous wastes cannot ente…" at bounding box center [535, 499] width 499 height 17
click at [286, 496] on input "Domestic strength waste only. Industrial waste and hazardous wastes cannot ente…" at bounding box center [290, 495] width 9 height 9
checkbox input "true"
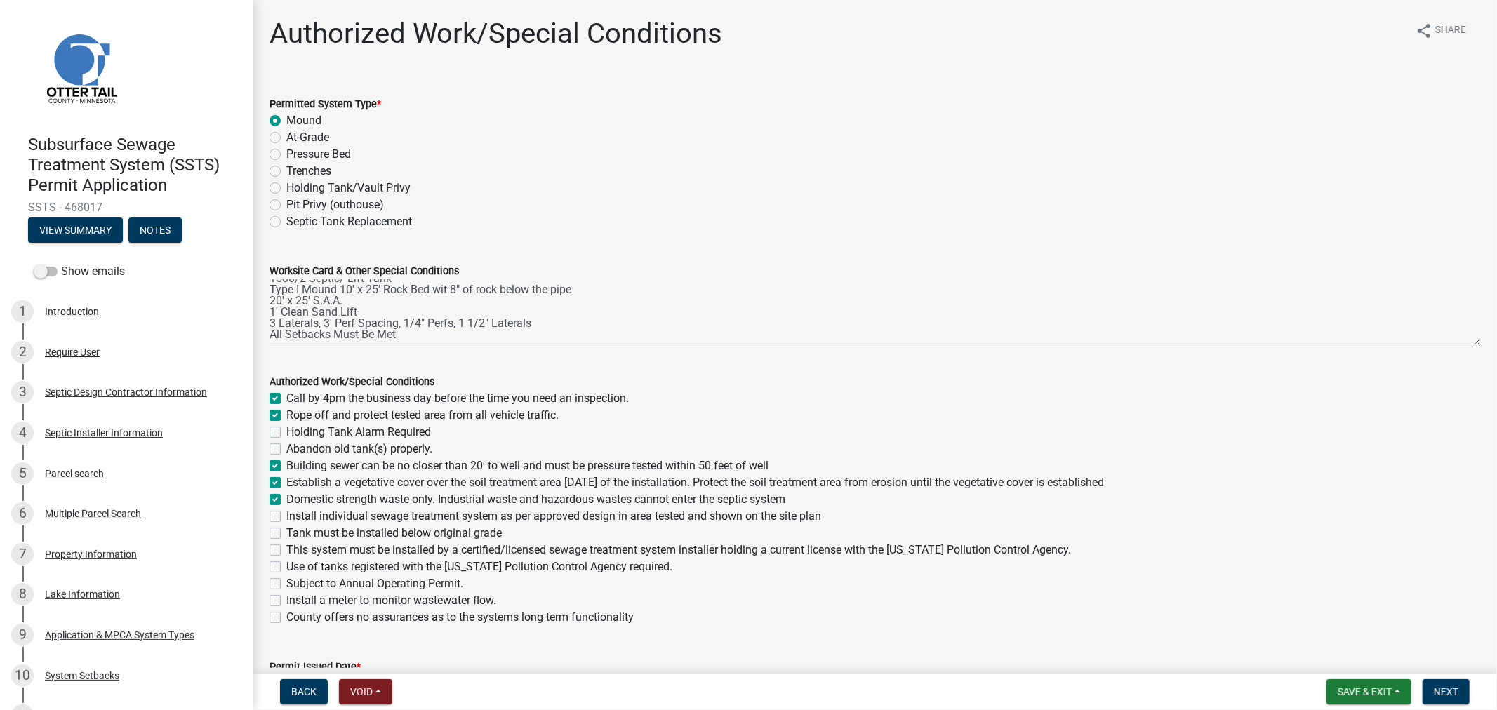
checkbox input "false"
checkbox input "true"
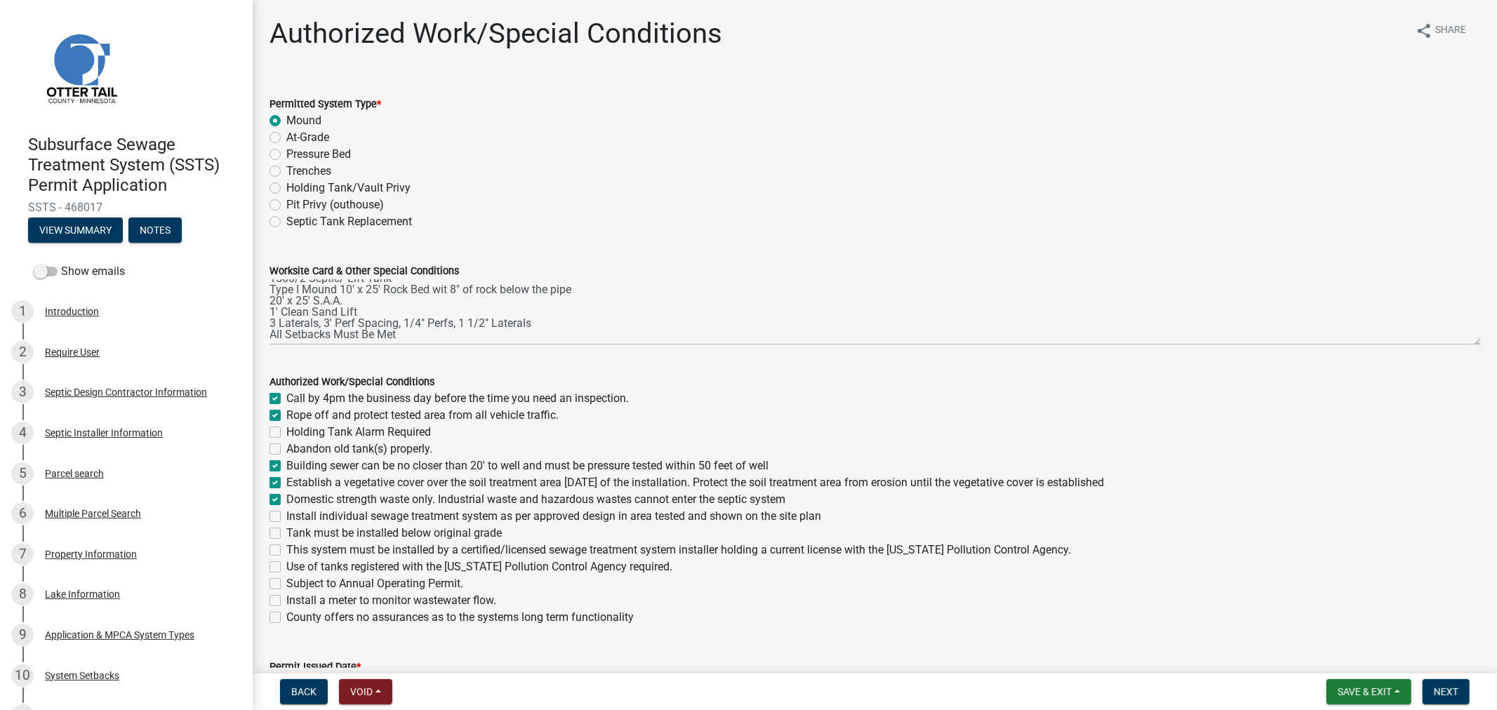
checkbox input "false"
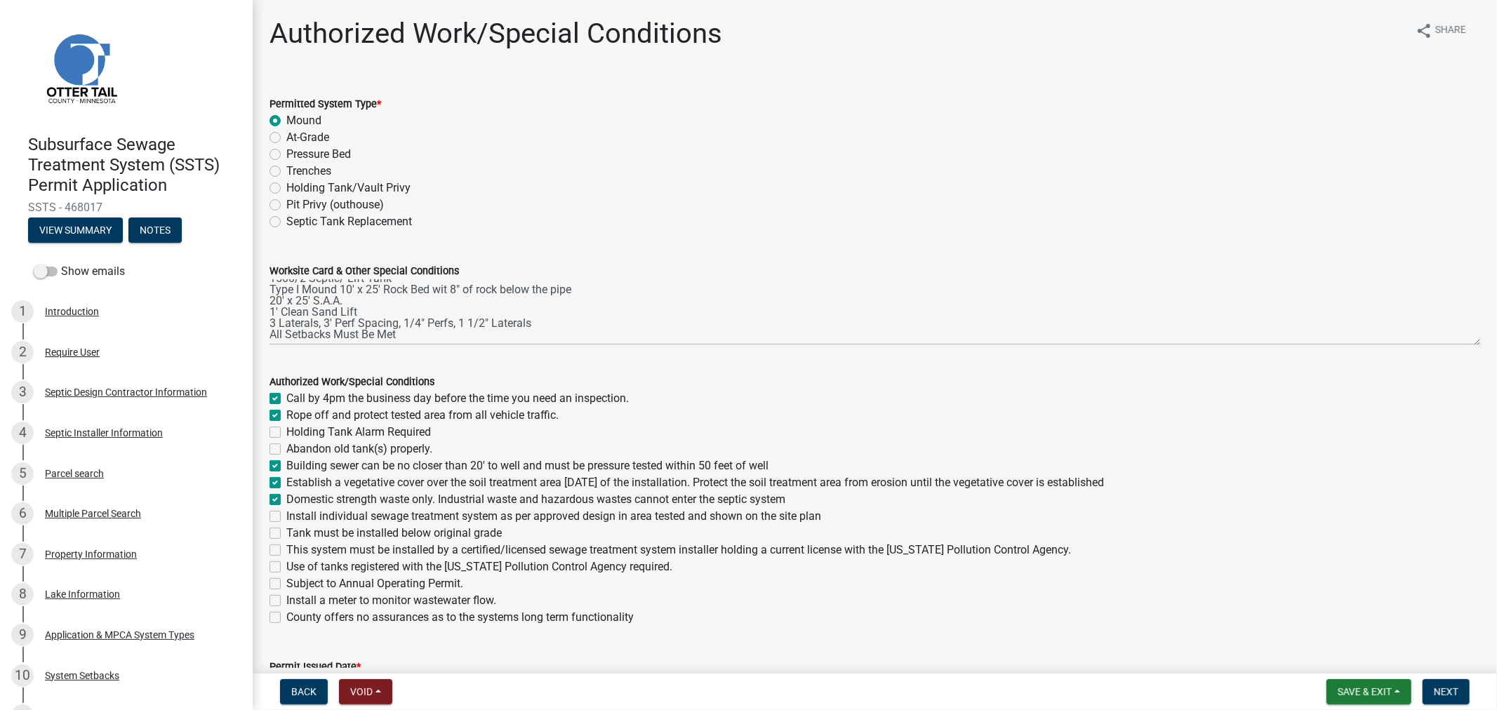
checkbox input "false"
click at [281, 517] on div "Install individual sewage treatment system as per approved design in area teste…" at bounding box center [875, 516] width 1211 height 17
drag, startPoint x: 279, startPoint y: 532, endPoint x: 278, endPoint y: 524, distance: 7.8
click at [286, 529] on label "Tank must be installed below original grade" at bounding box center [393, 533] width 215 height 17
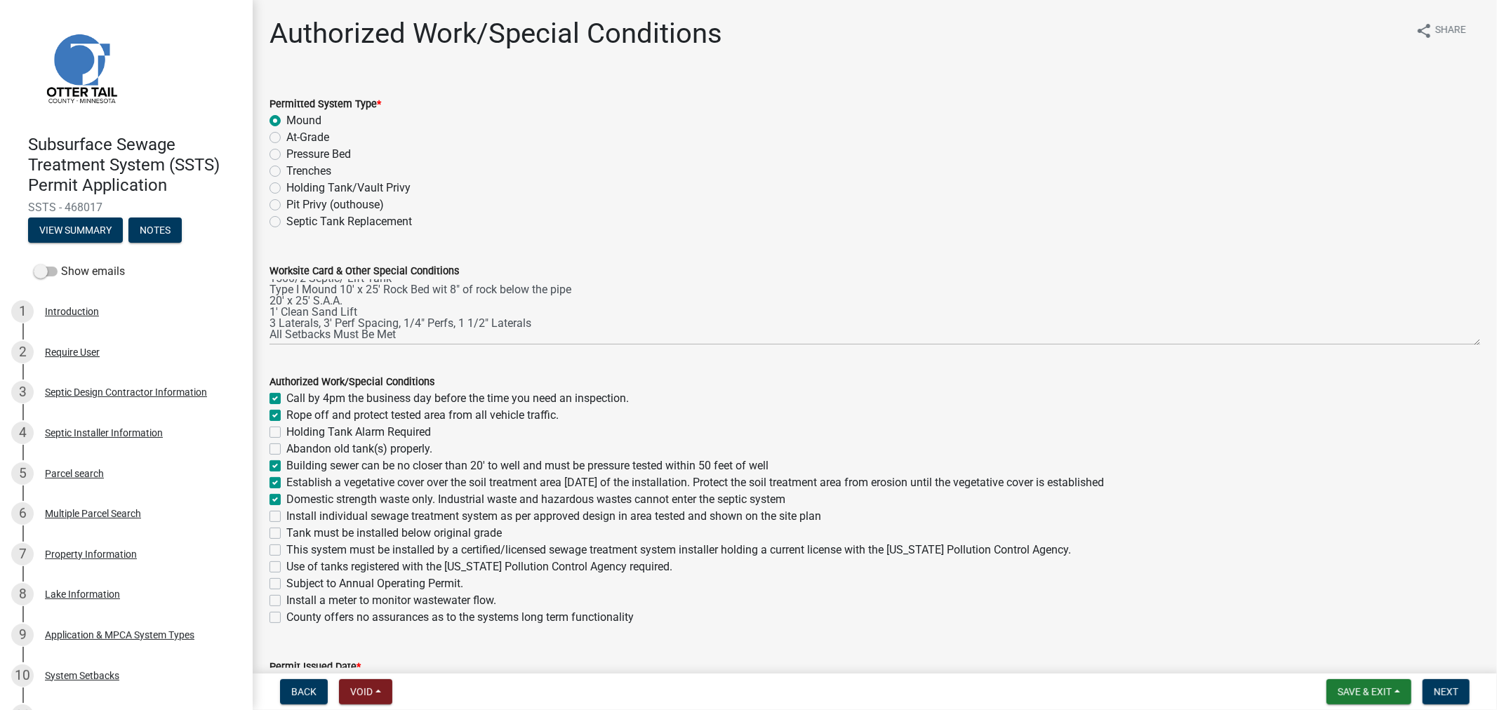
click at [286, 529] on input "Tank must be installed below original grade" at bounding box center [290, 529] width 9 height 9
checkbox input "true"
checkbox input "false"
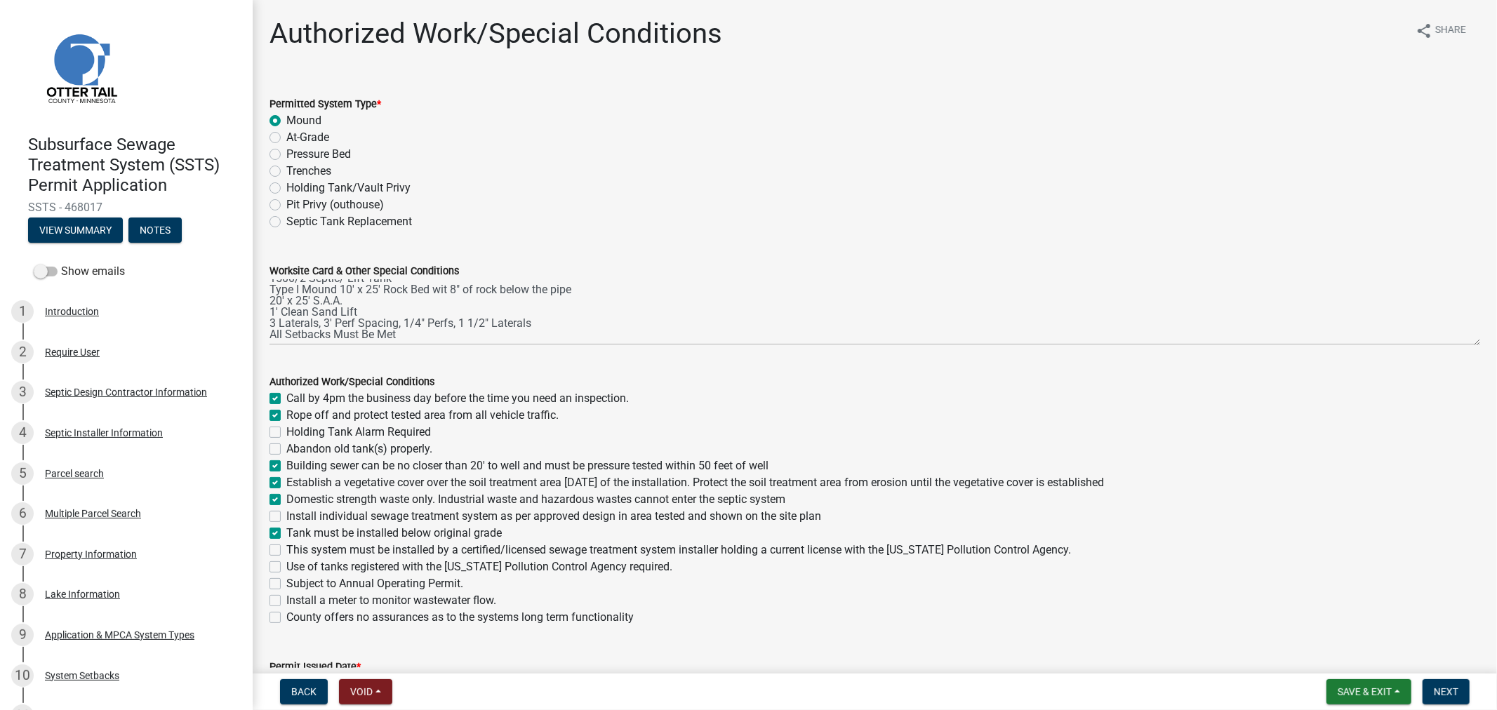
checkbox input "false"
checkbox input "true"
checkbox input "false"
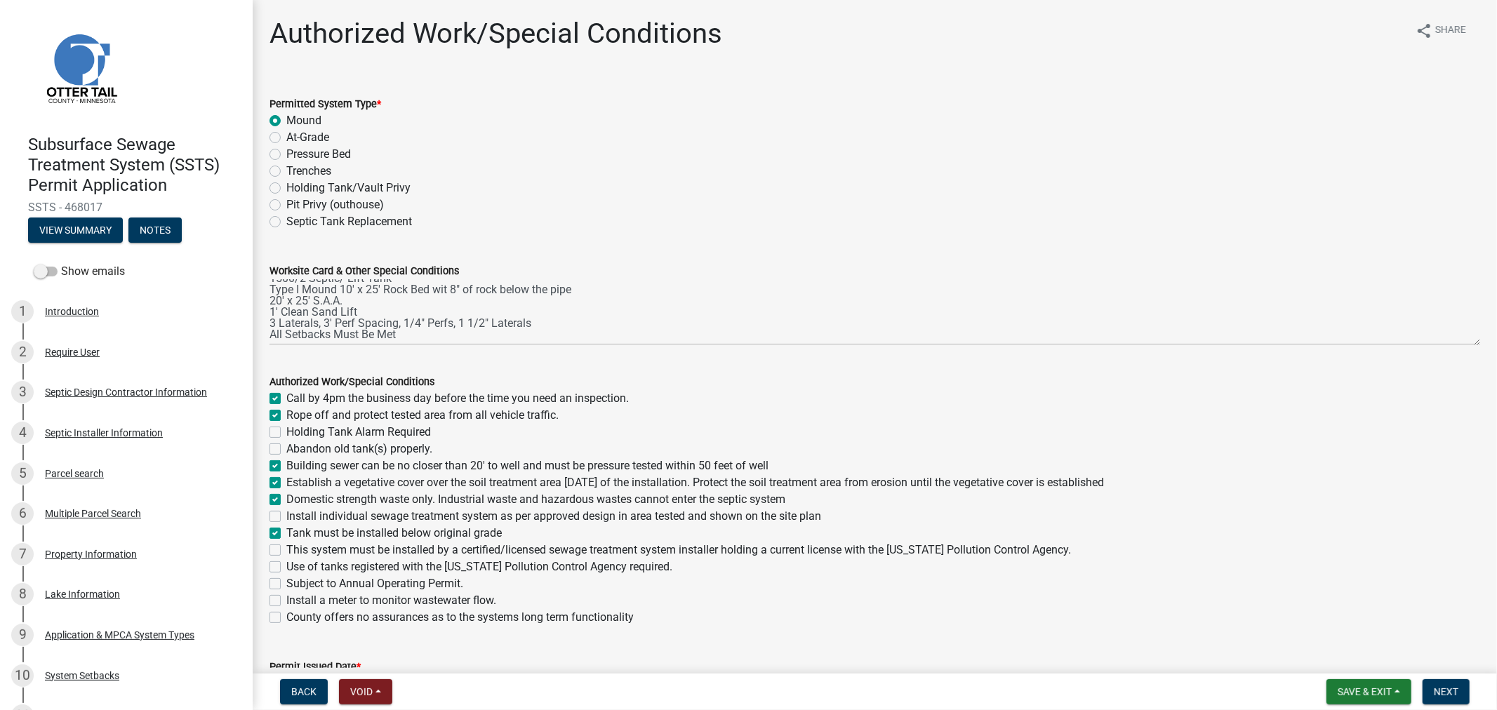
checkbox input "true"
checkbox input "false"
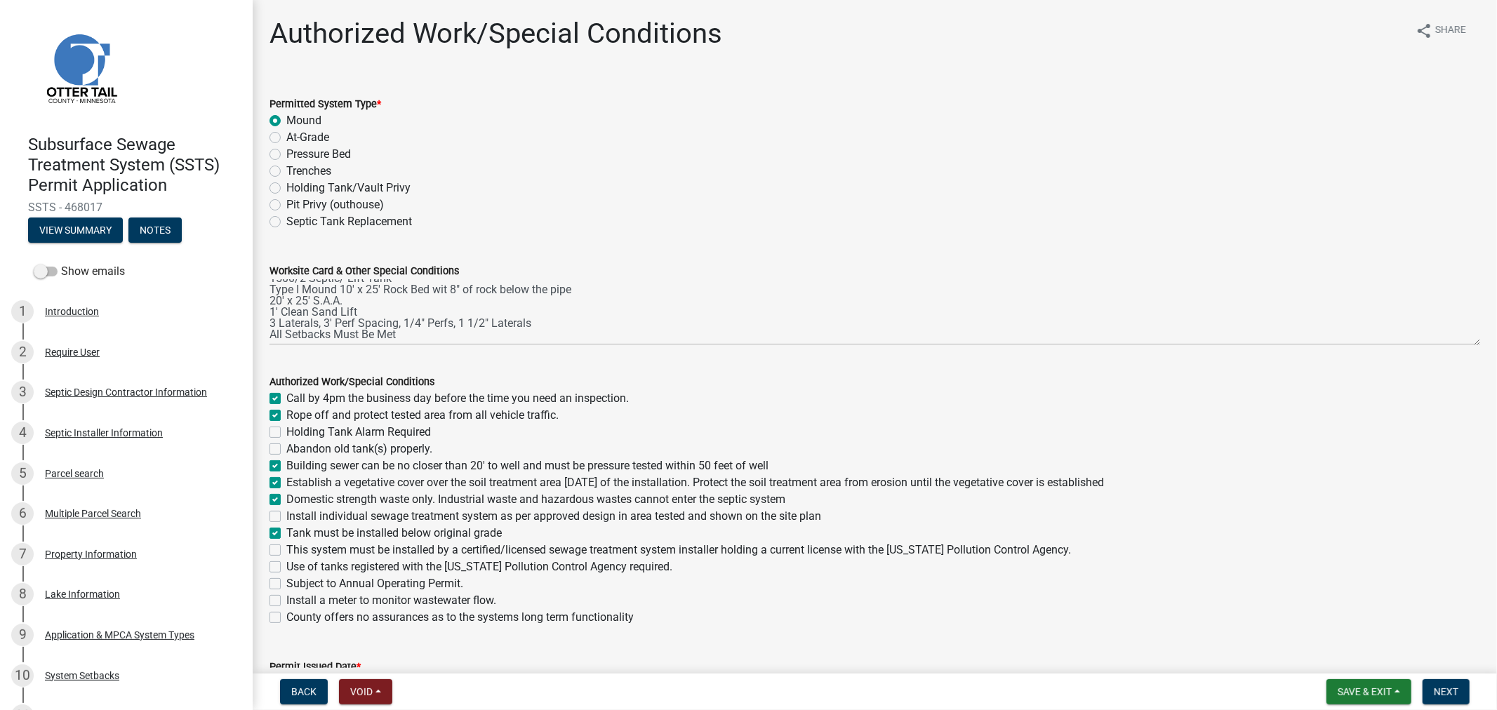
checkbox input "false"
click at [278, 524] on div "Install individual sewage treatment system as per approved design in area teste…" at bounding box center [875, 516] width 1211 height 17
click at [286, 511] on label "Install individual sewage treatment system as per approved design in area teste…" at bounding box center [553, 516] width 535 height 17
click at [286, 511] on input "Install individual sewage treatment system as per approved design in area teste…" at bounding box center [290, 512] width 9 height 9
checkbox input "true"
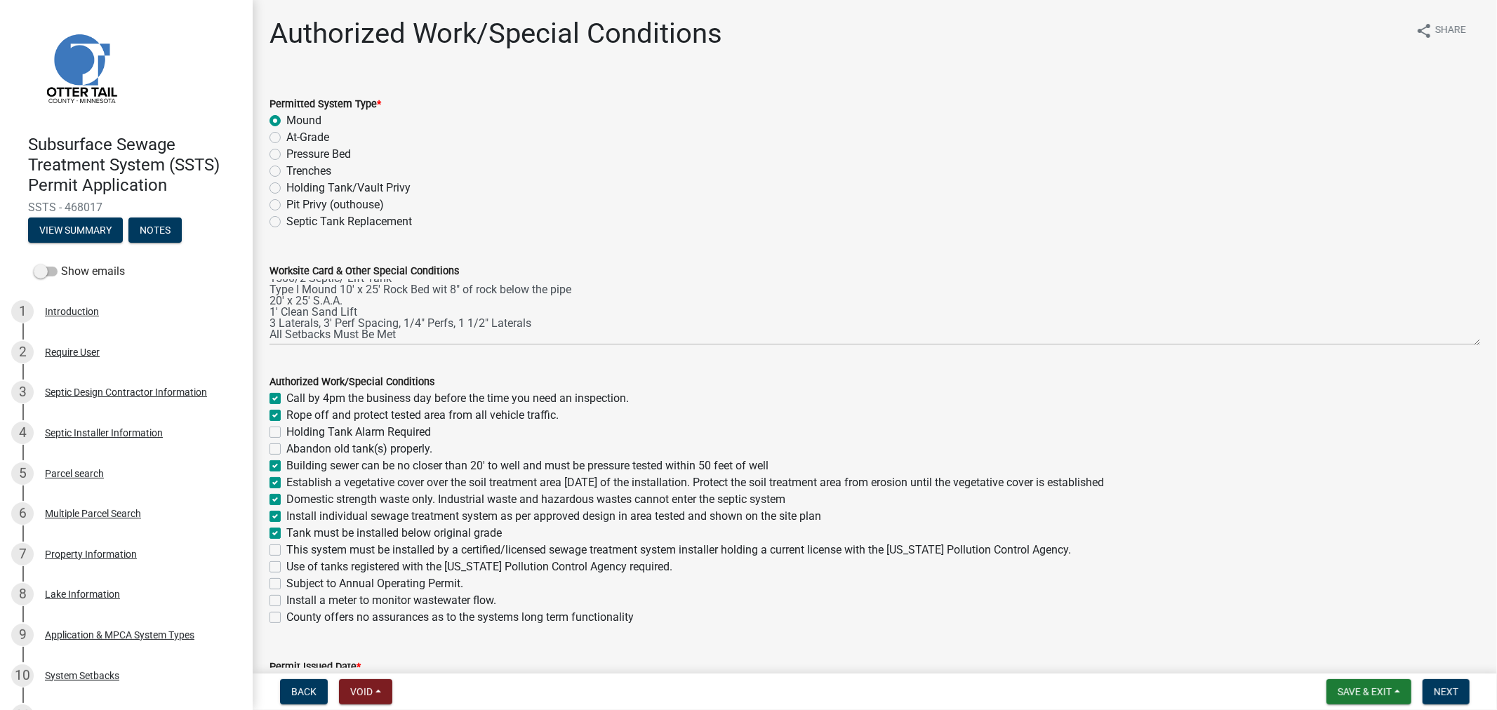
checkbox input "true"
checkbox input "false"
checkbox input "true"
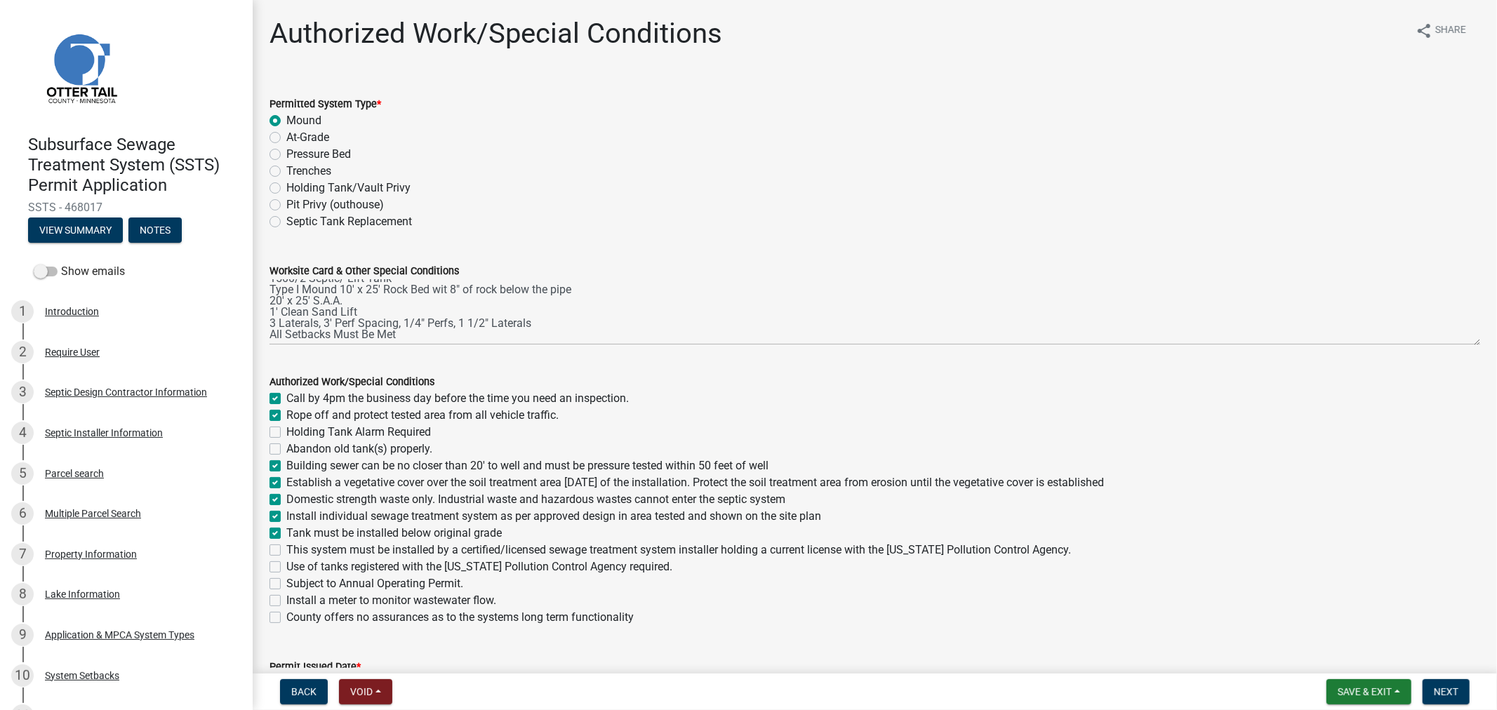
checkbox input "true"
checkbox input "false"
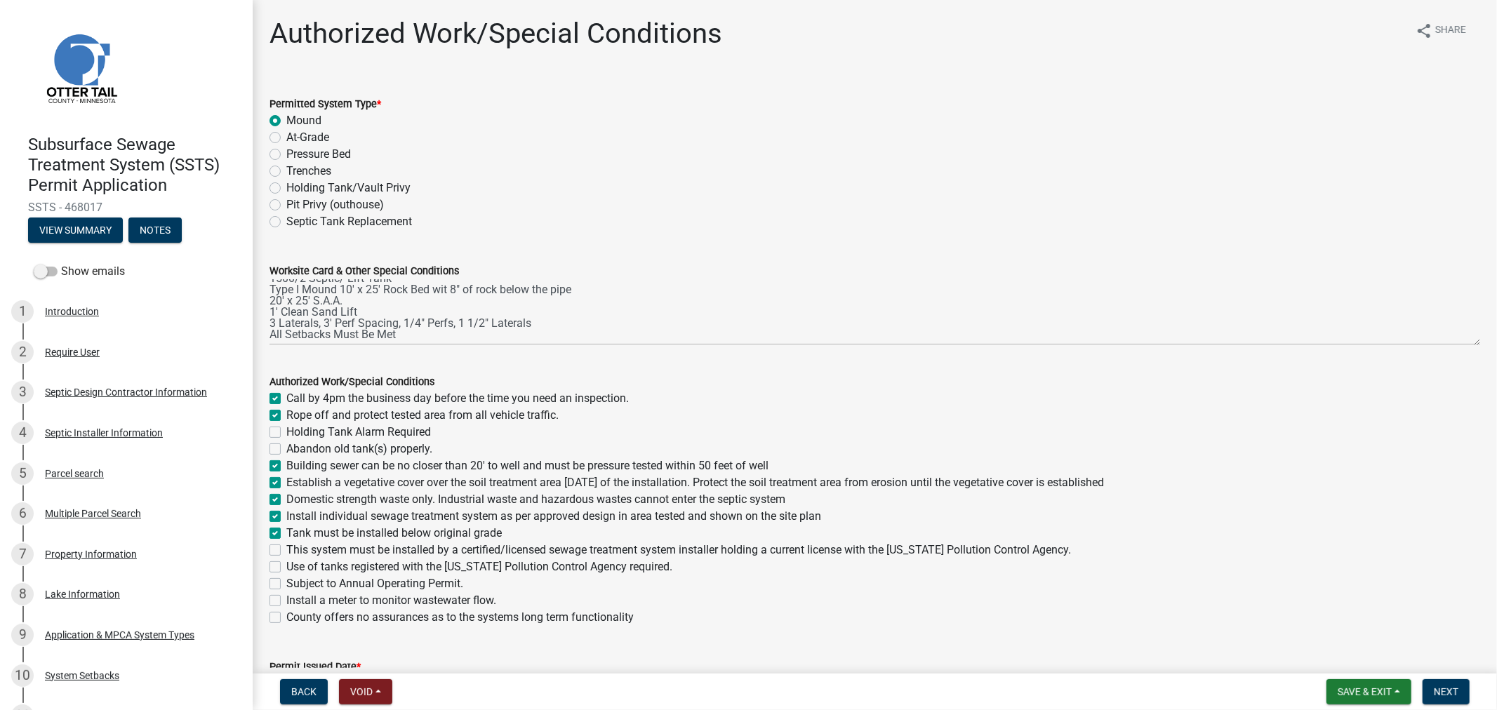
checkbox input "false"
click at [286, 552] on label "This system must be installed by a certified/licensed sewage treatment system i…" at bounding box center [678, 550] width 785 height 17
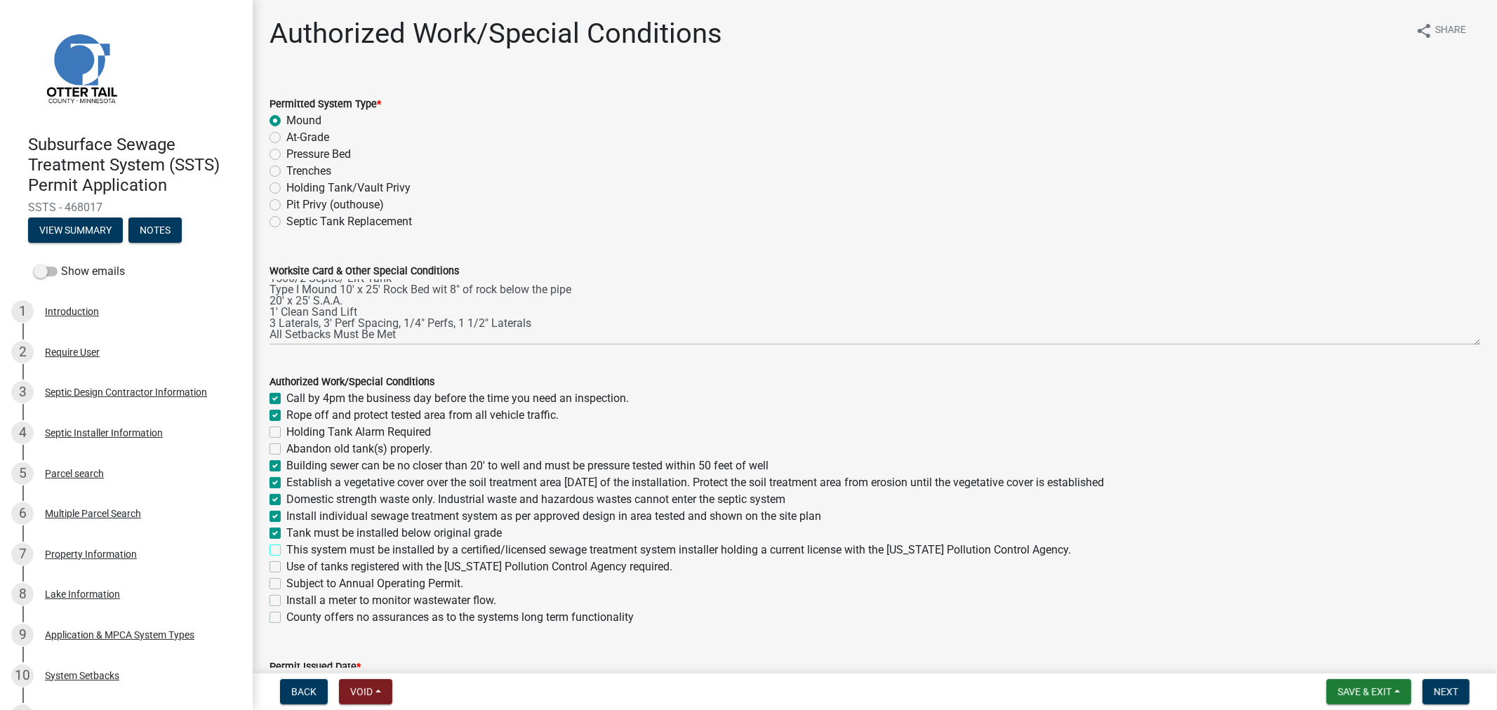
click at [286, 551] on input "This system must be installed by a certified/licensed sewage treatment system i…" at bounding box center [290, 546] width 9 height 9
checkbox input "true"
checkbox input "false"
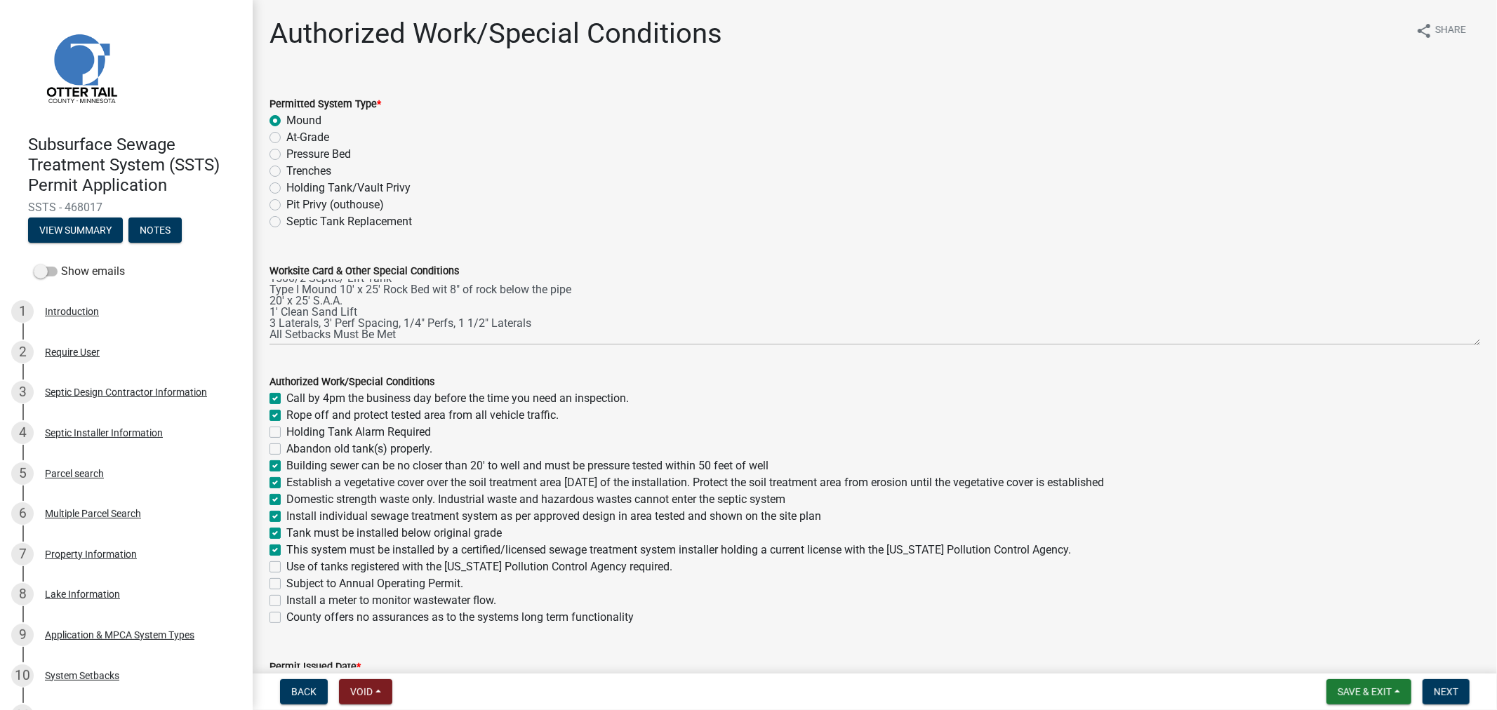
checkbox input "false"
checkbox input "true"
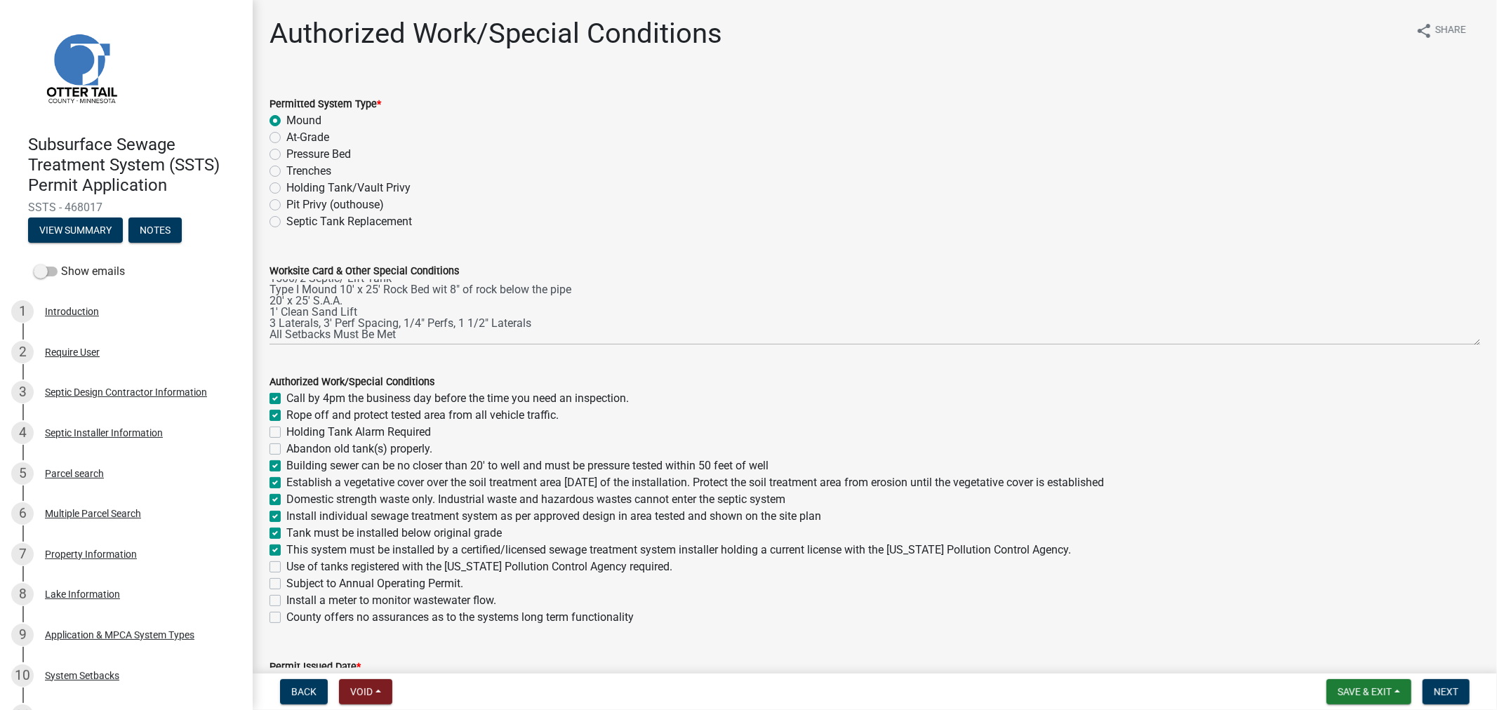
checkbox input "true"
checkbox input "false"
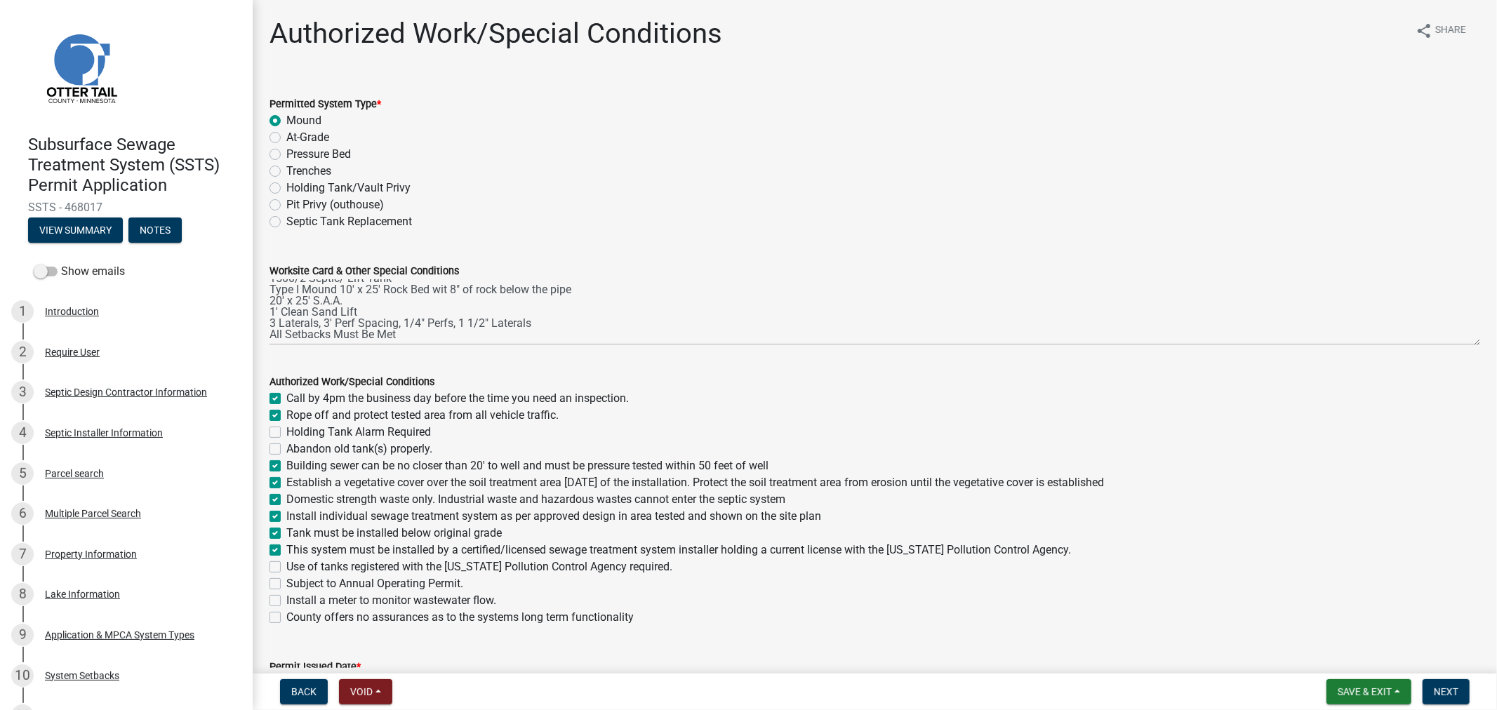
checkbox input "false"
click at [286, 566] on label "Use of tanks registered with the [US_STATE] Pollution Control Agency required." at bounding box center [479, 567] width 386 height 17
click at [286, 566] on input "Use of tanks registered with the [US_STATE] Pollution Control Agency required." at bounding box center [290, 563] width 9 height 9
checkbox input "true"
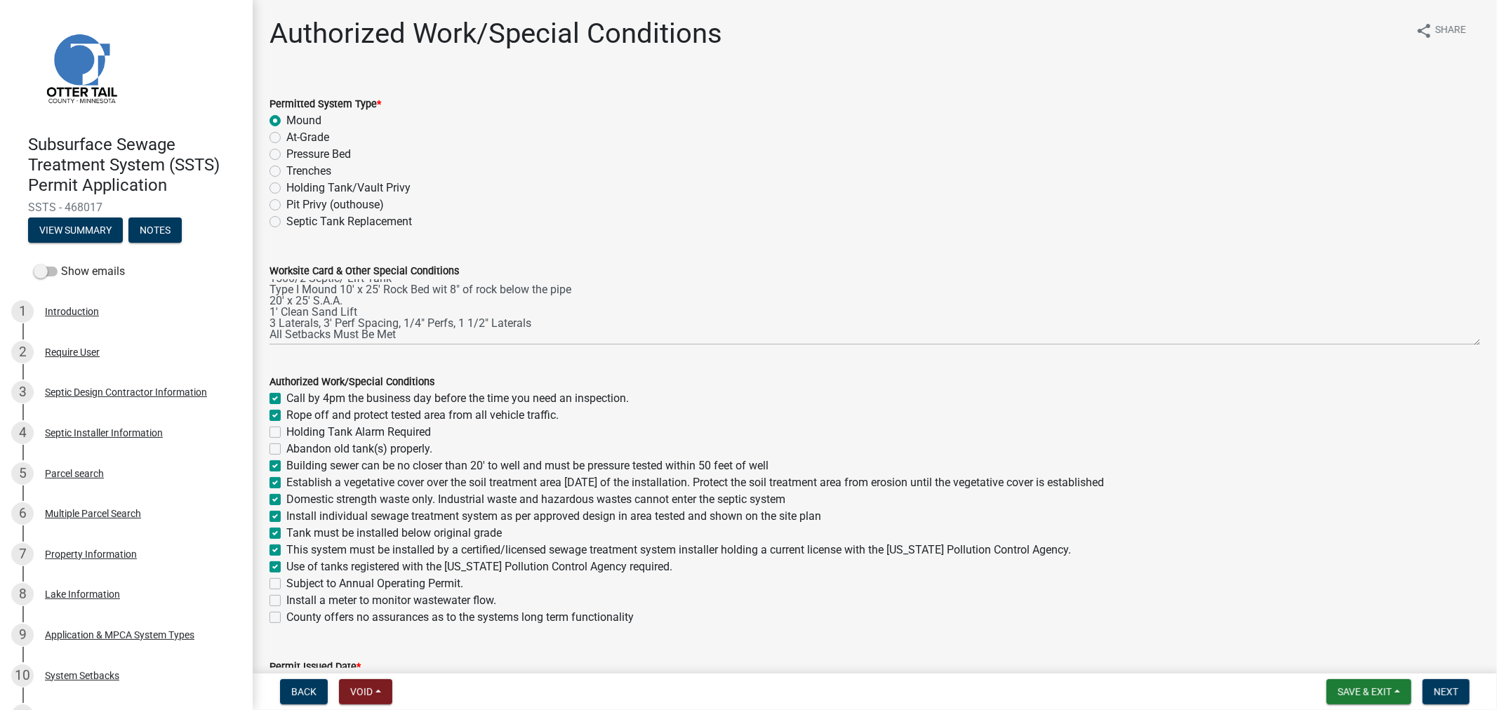
checkbox input "true"
checkbox input "false"
checkbox input "true"
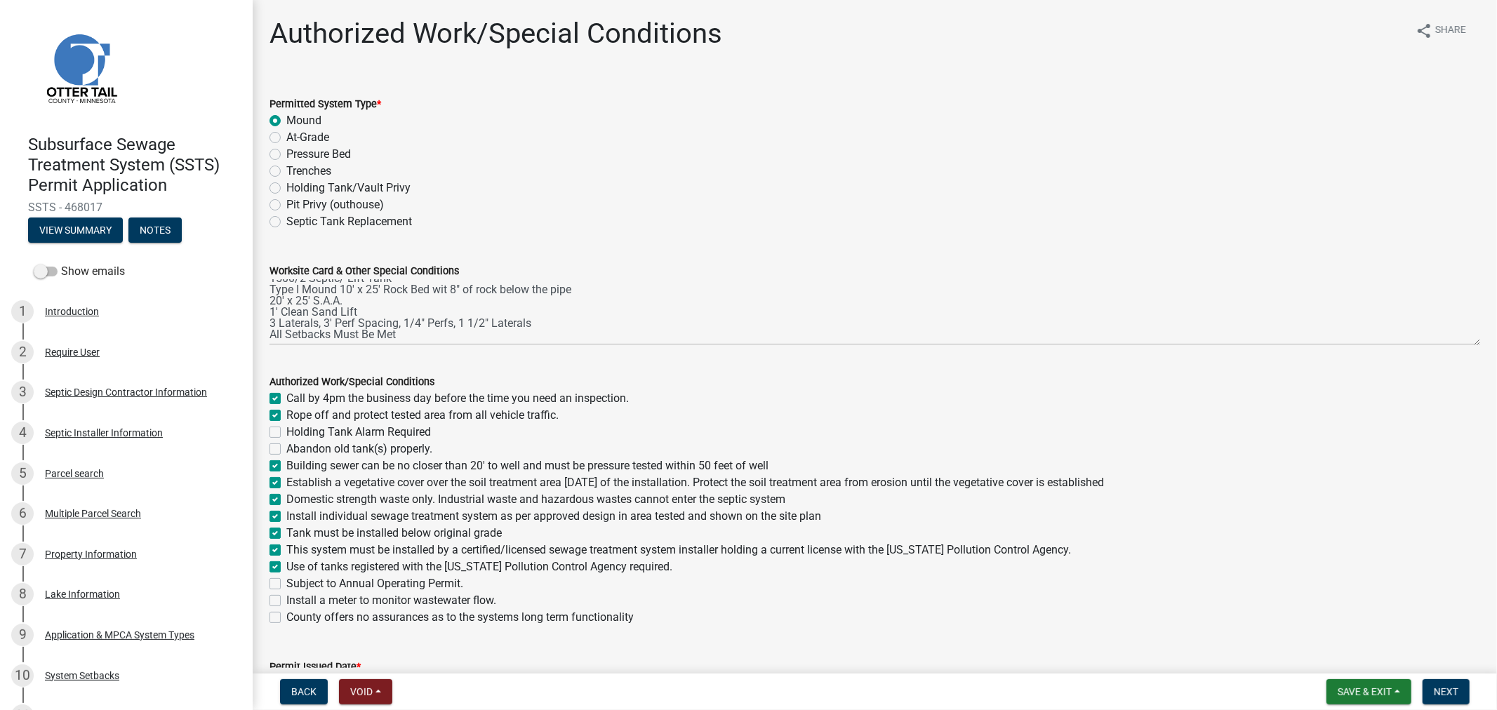
checkbox input "true"
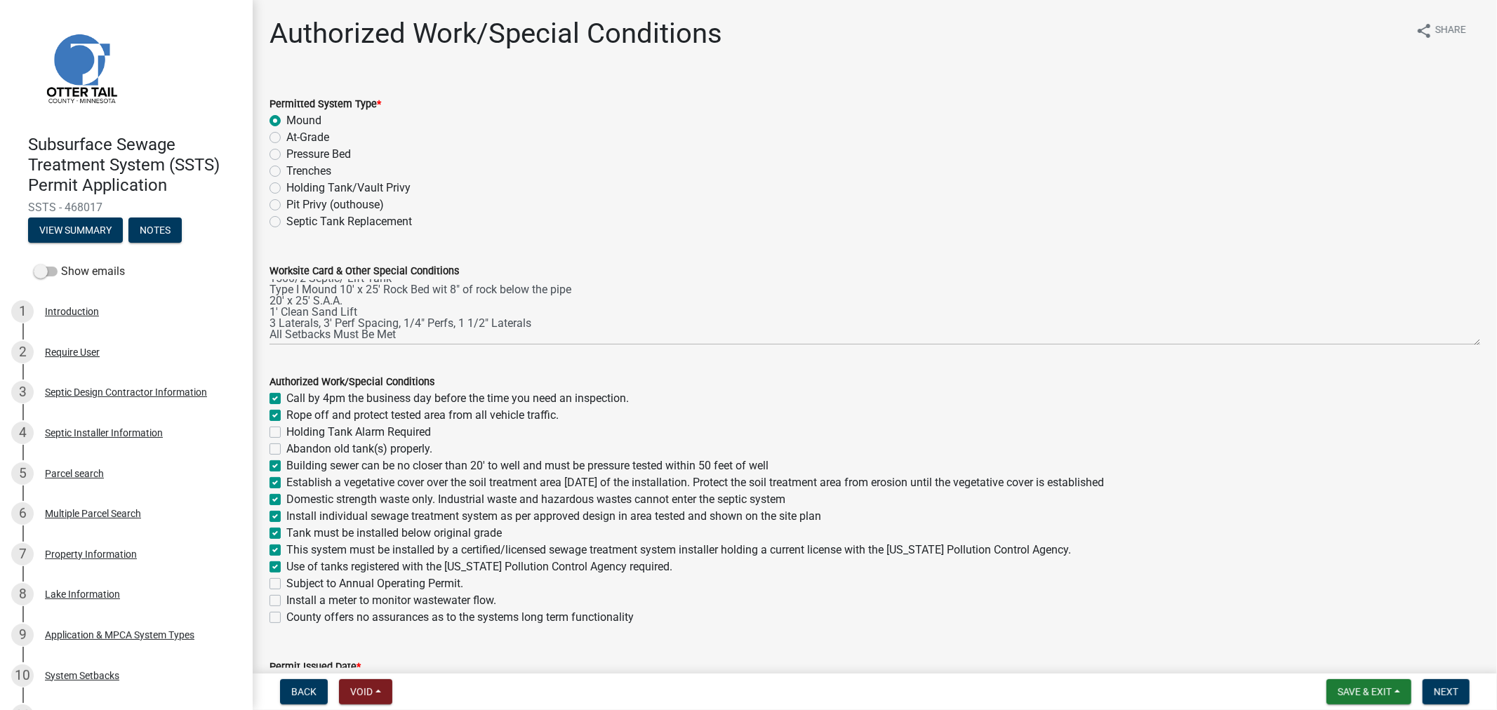
checkbox input "false"
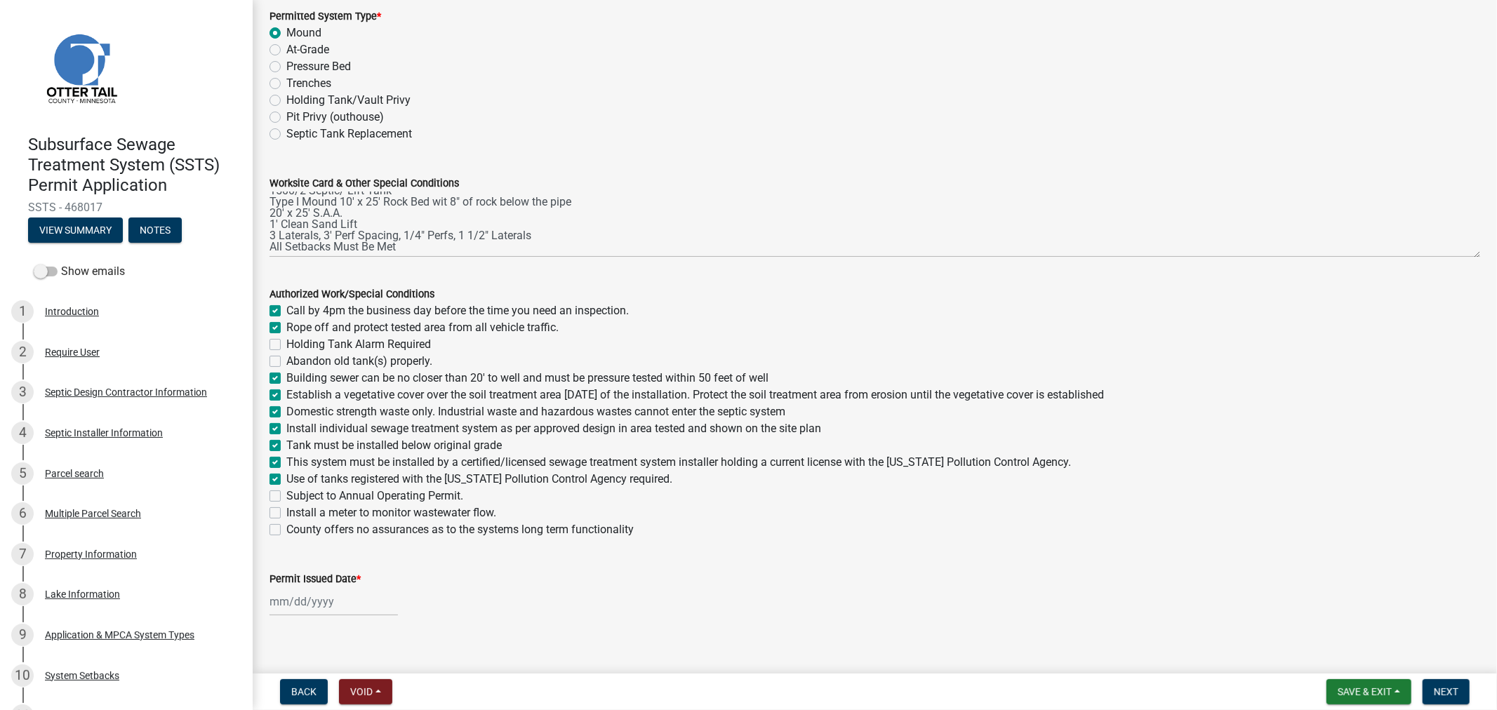
scroll to position [102, 0]
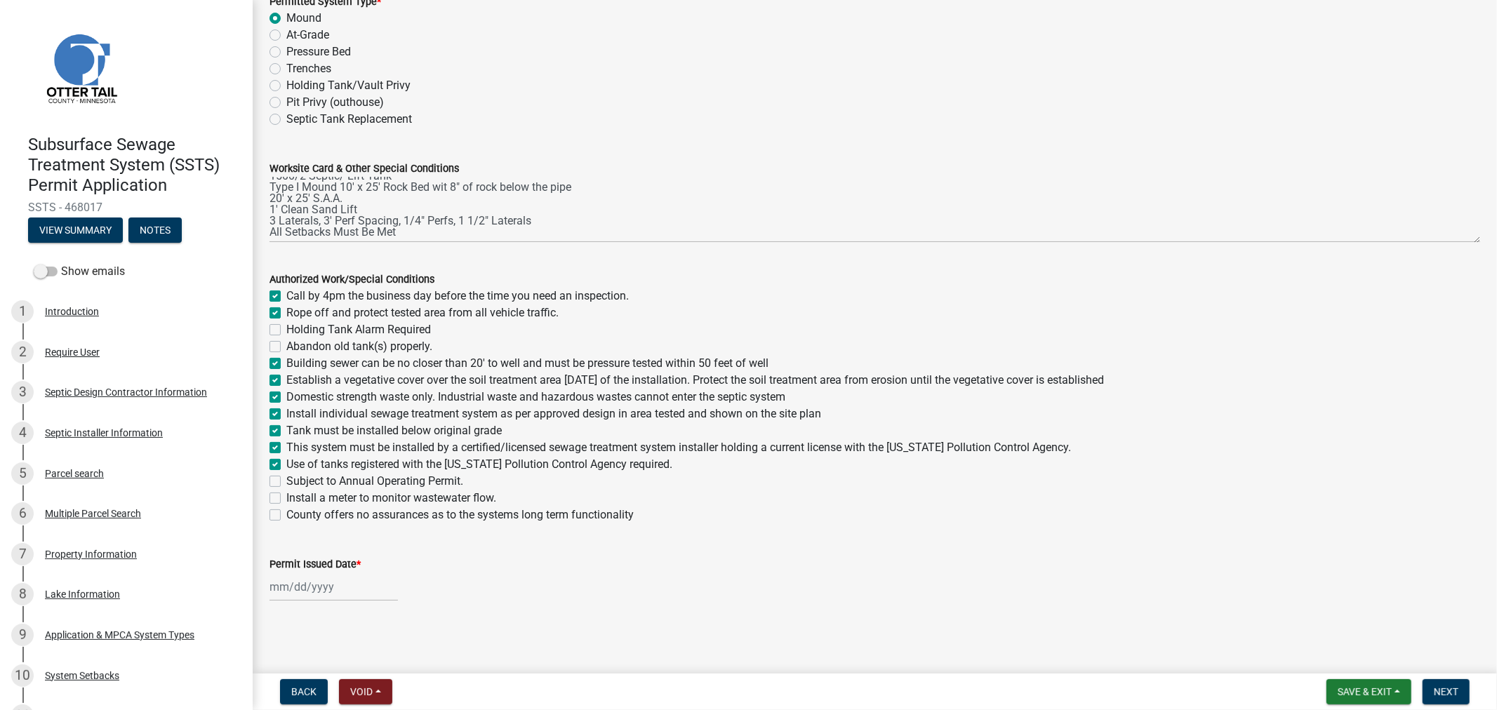
click at [304, 594] on div at bounding box center [334, 587] width 128 height 29
select select "9"
select select "2025"
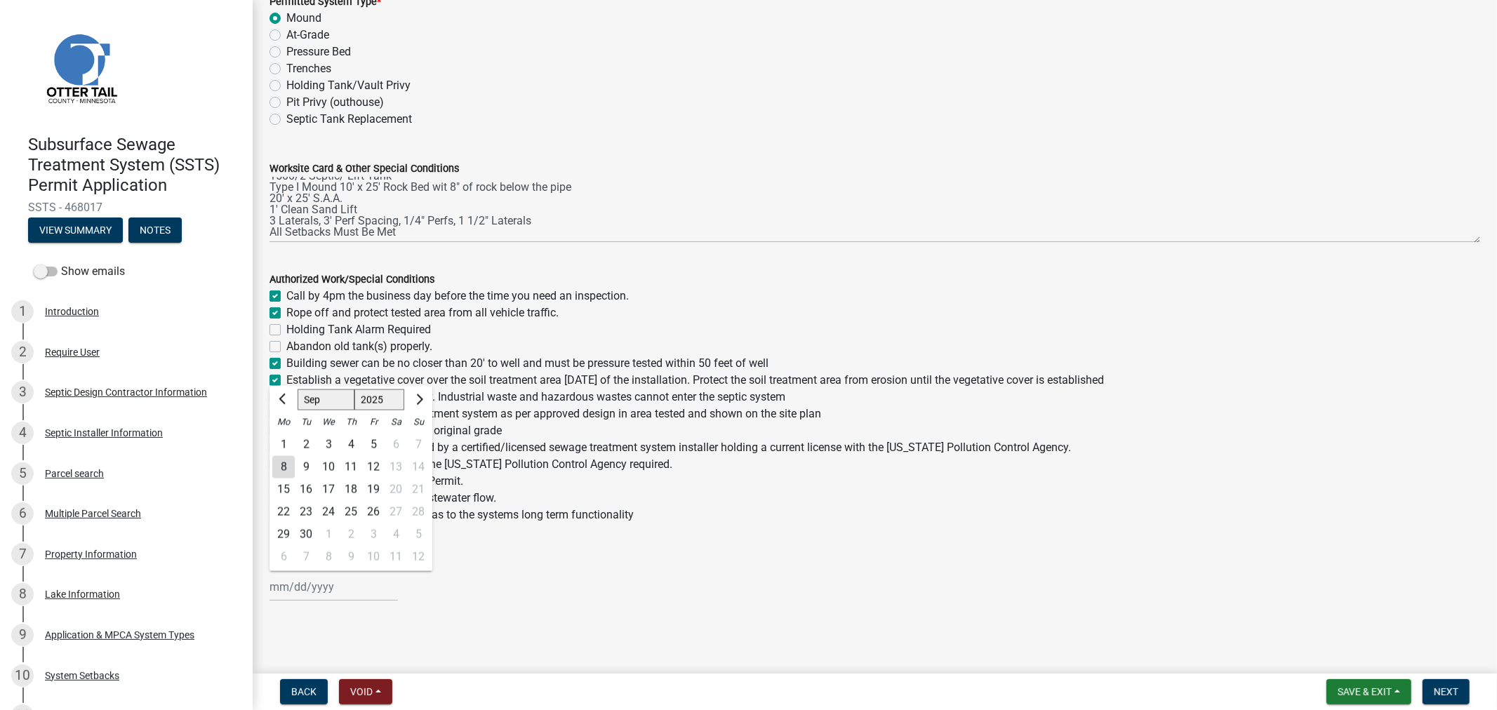
click at [279, 469] on div "8" at bounding box center [283, 467] width 22 height 22
type input "[DATE]"
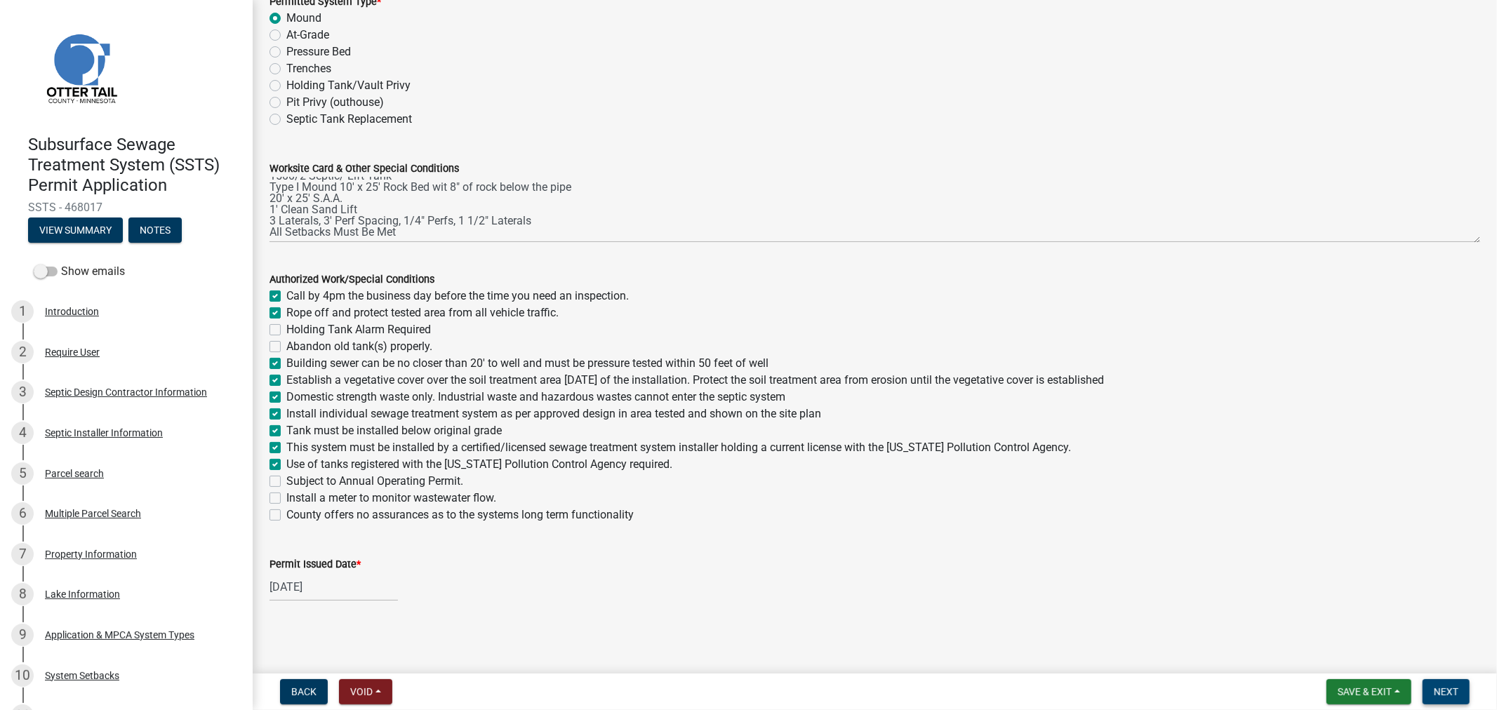
click at [1448, 698] on button "Next" at bounding box center [1446, 691] width 47 height 25
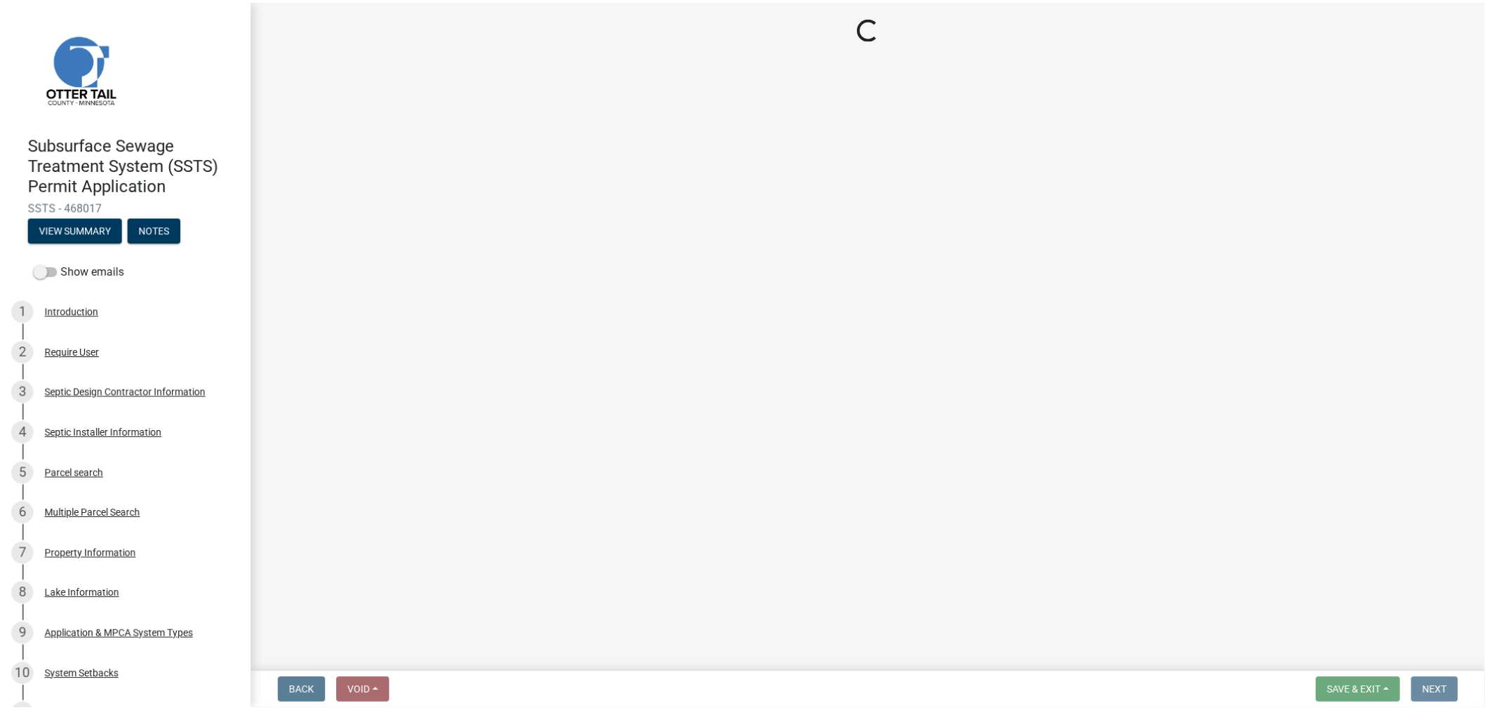
scroll to position [0, 0]
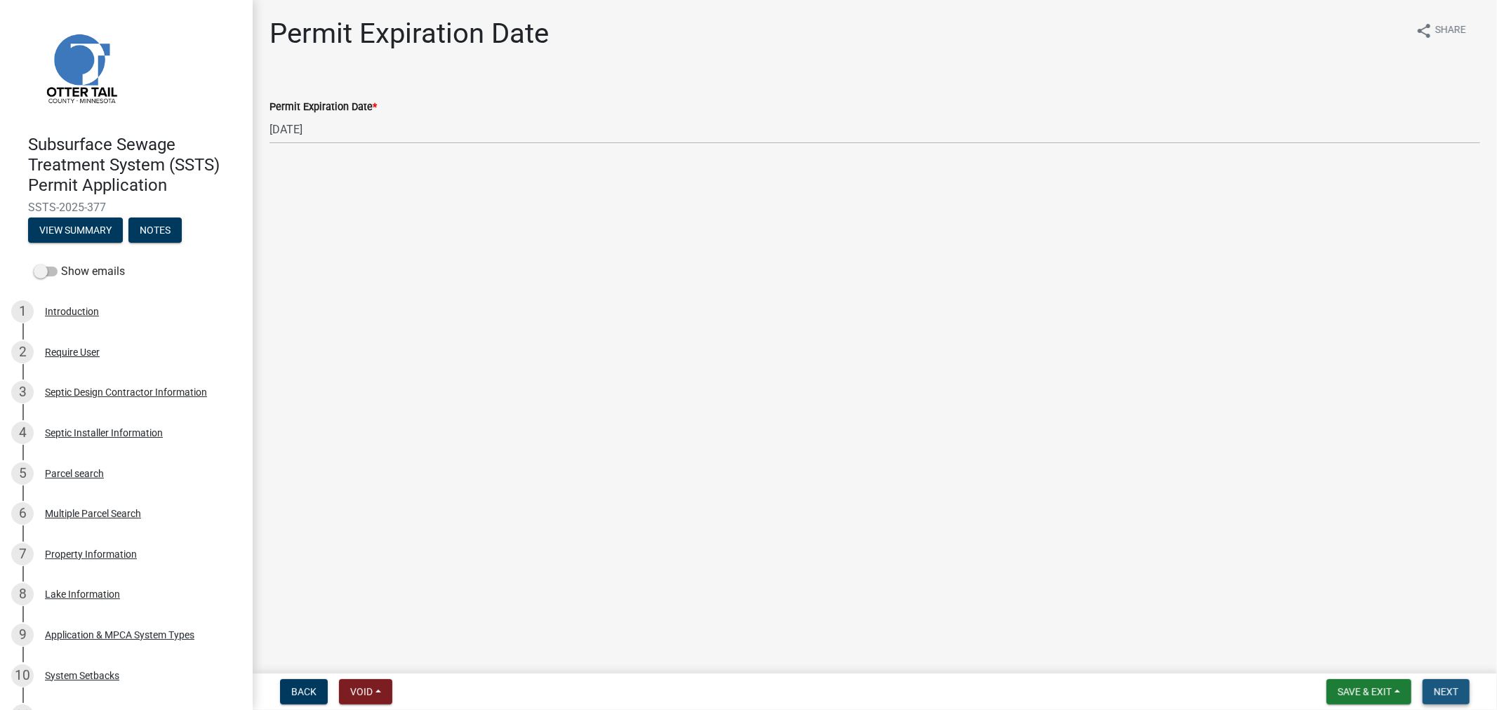
click at [1451, 693] on span "Next" at bounding box center [1446, 691] width 25 height 11
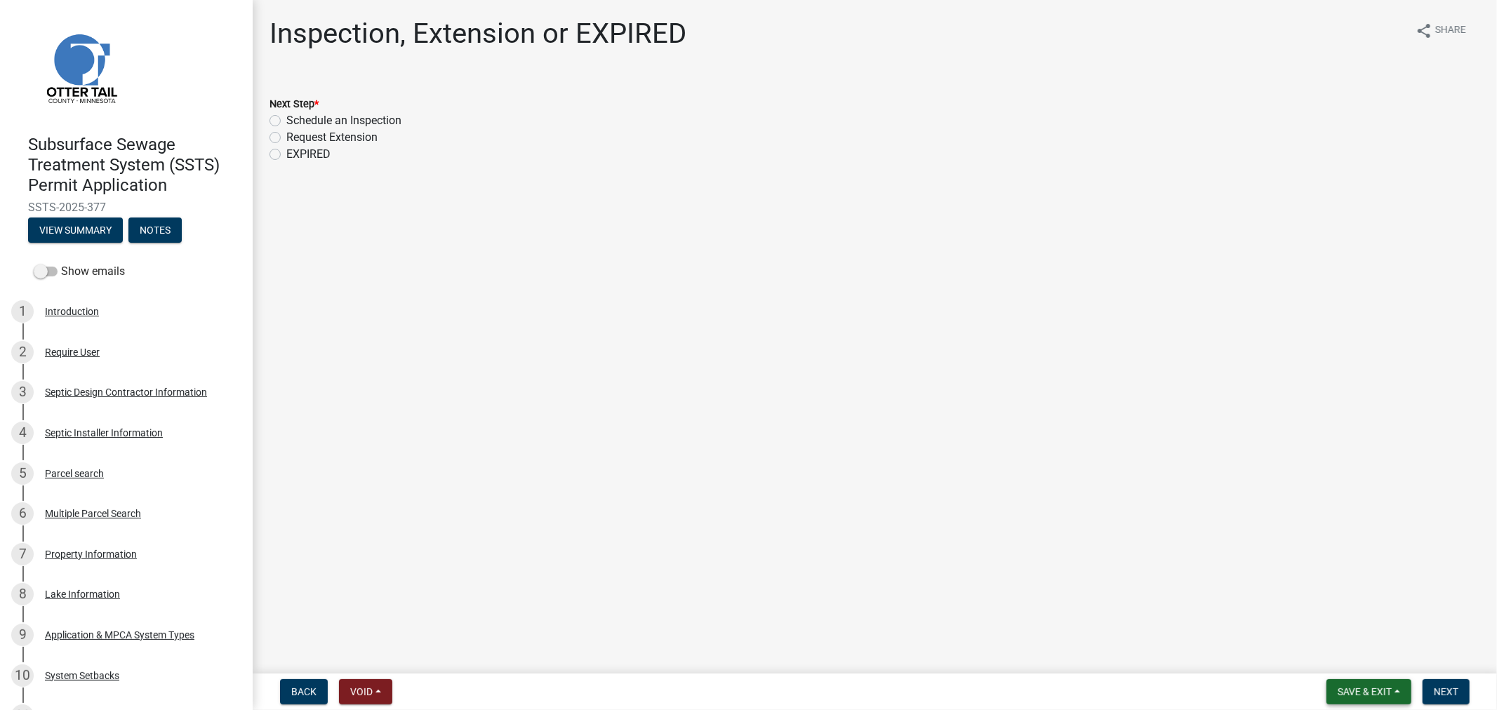
click at [1345, 696] on span "Save & Exit" at bounding box center [1365, 691] width 54 height 11
click at [1348, 663] on button "Save & Exit" at bounding box center [1355, 656] width 112 height 34
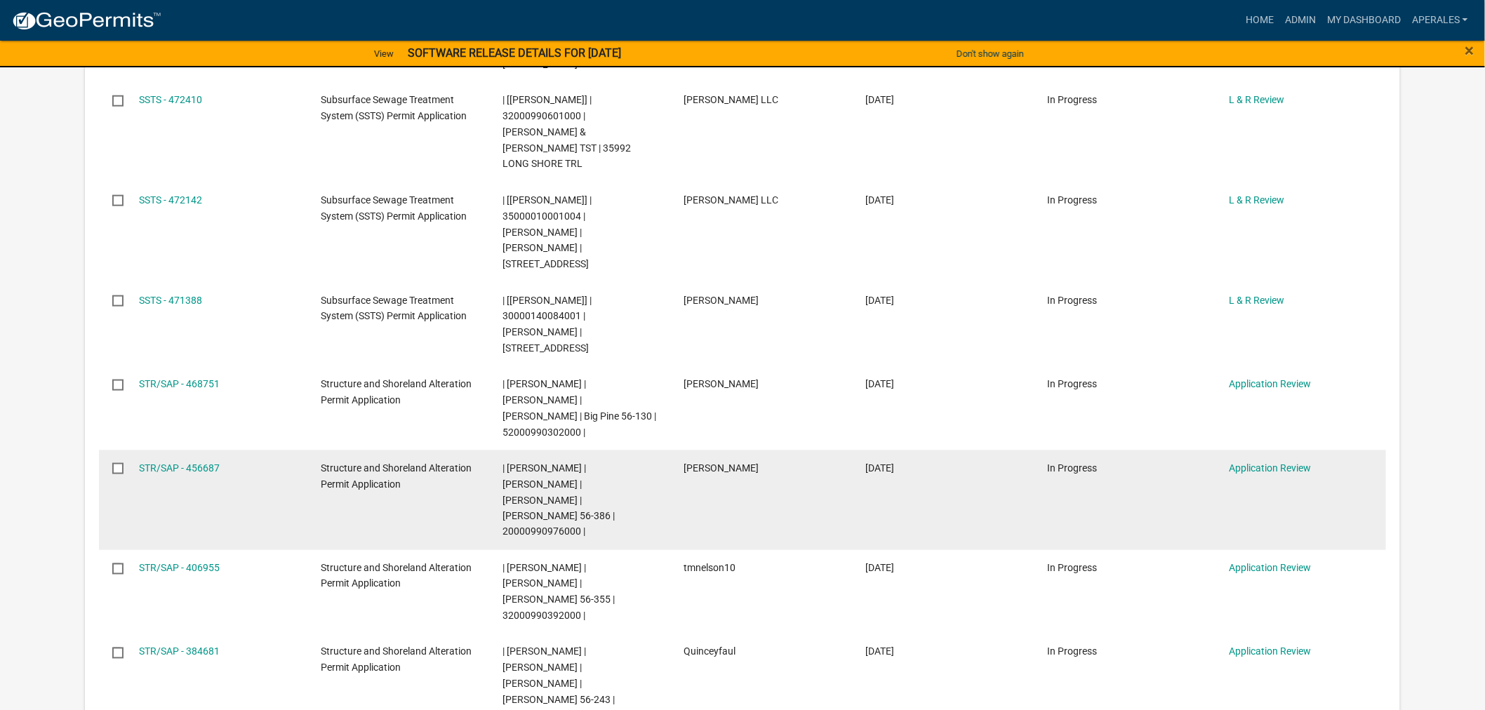
scroll to position [623, 0]
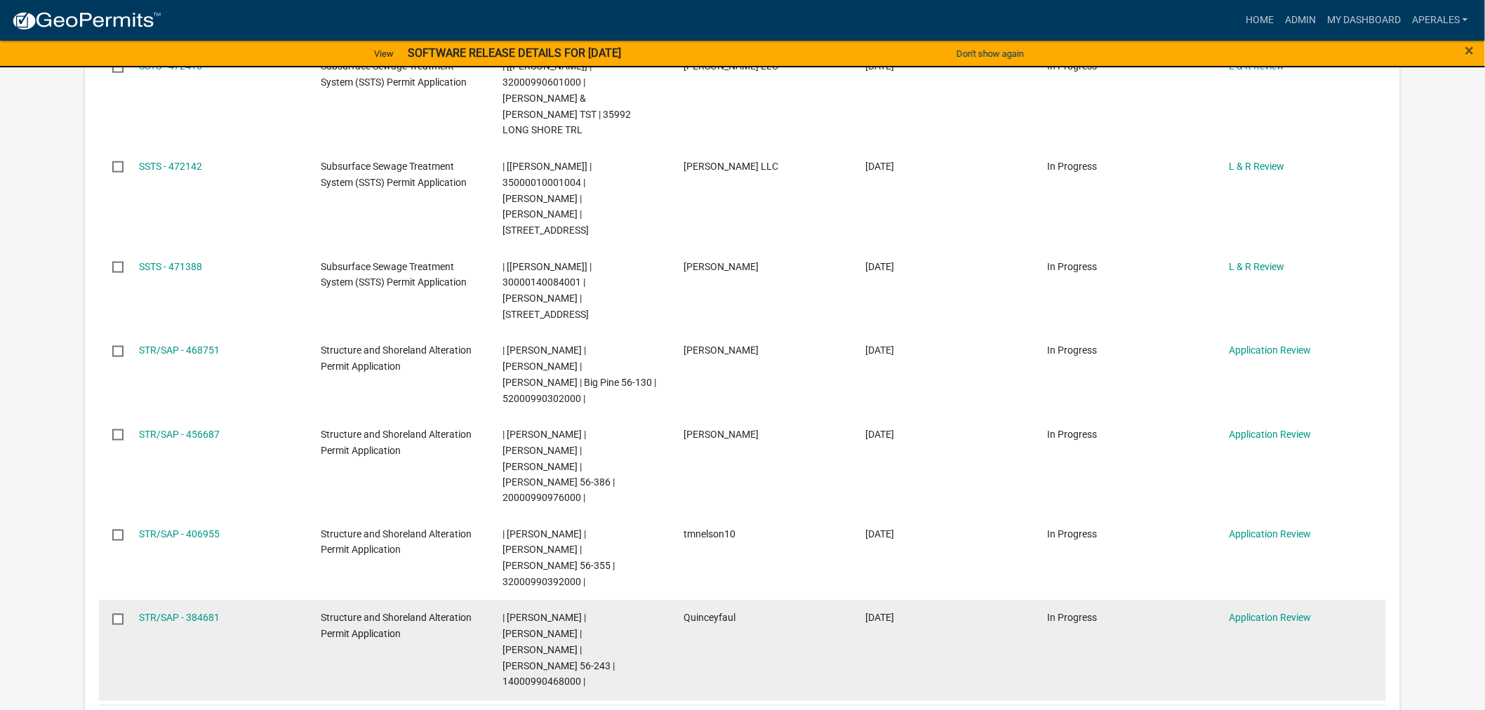
click at [157, 601] on datatable-body-cell "STR/SAP - 384681" at bounding box center [217, 651] width 182 height 100
click at [163, 601] on datatable-body-cell "STR/SAP - 384681" at bounding box center [217, 651] width 182 height 100
click at [175, 613] on link "STR/SAP - 384681" at bounding box center [179, 618] width 81 height 11
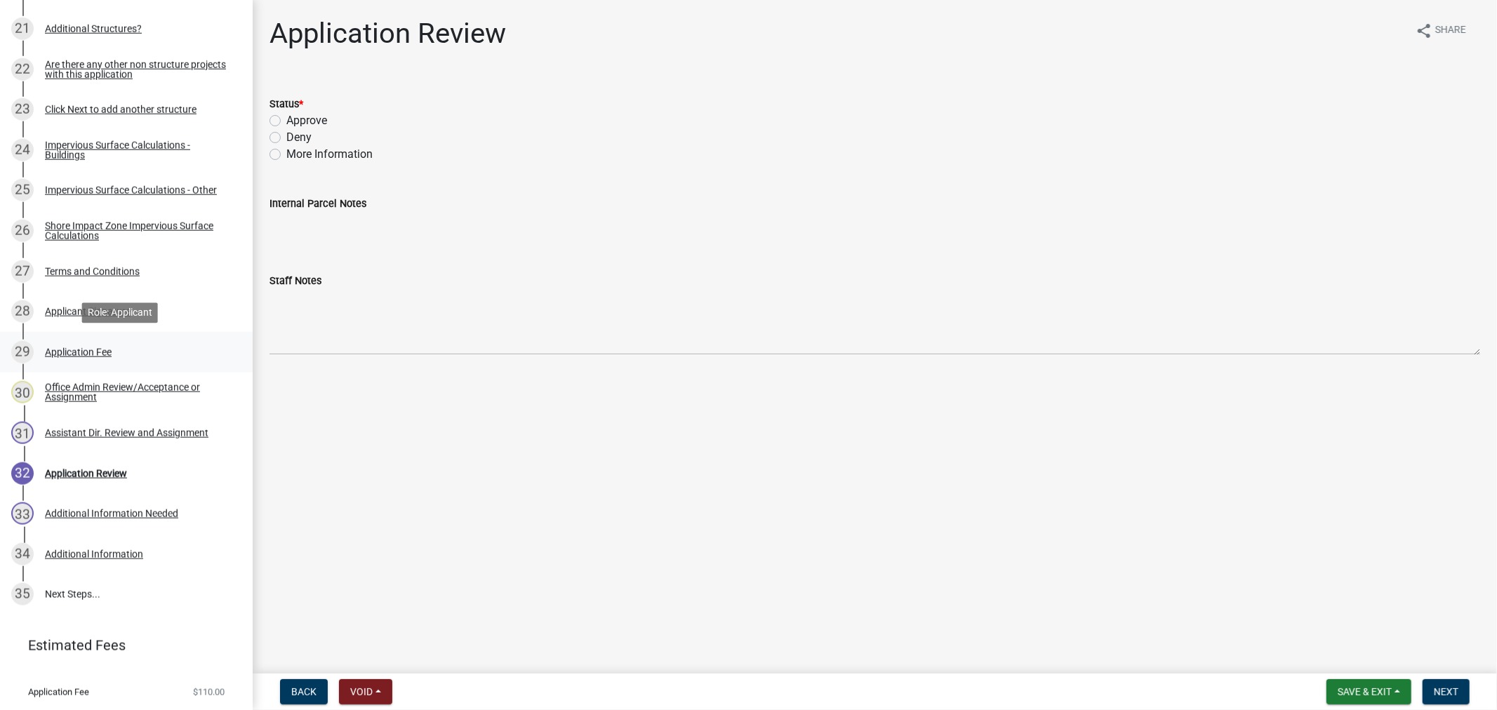
scroll to position [1126, 0]
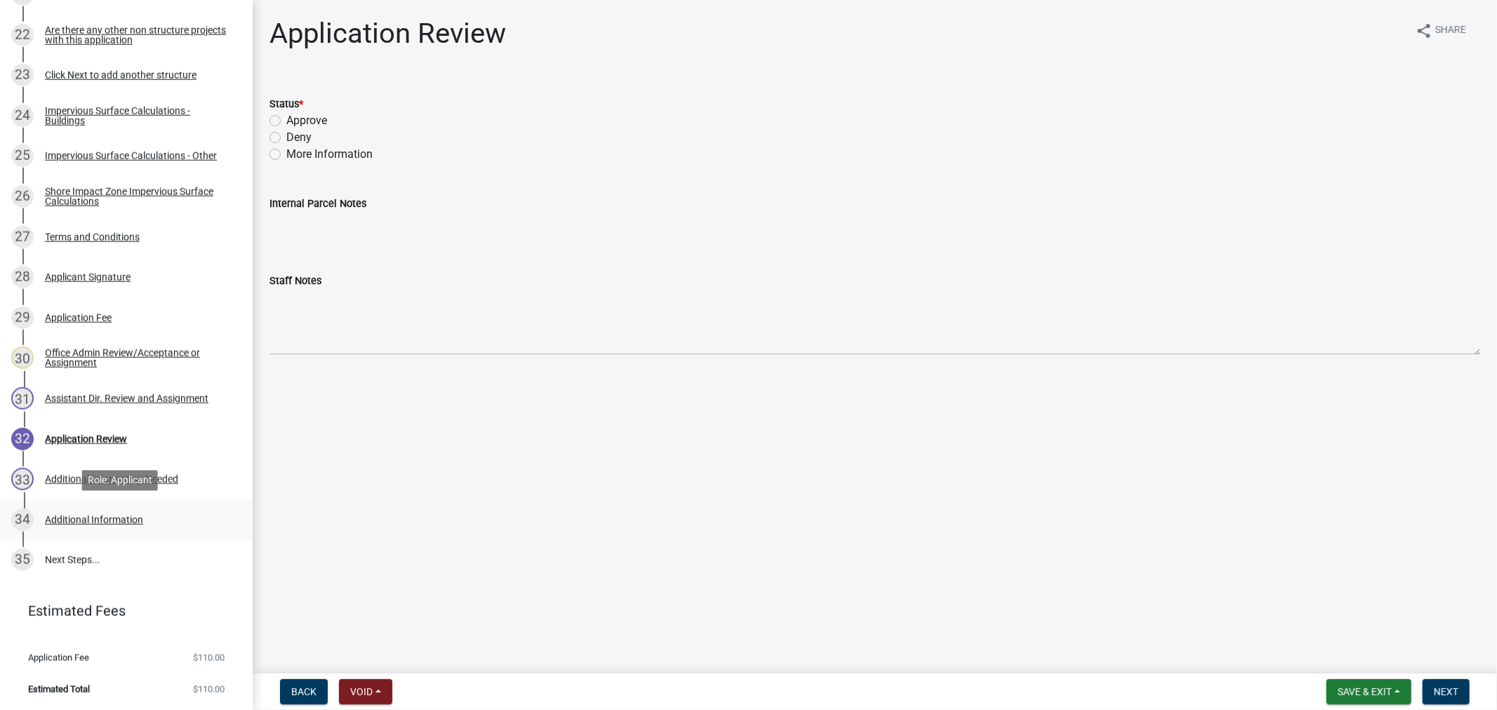
click at [123, 518] on div "Additional Information" at bounding box center [94, 520] width 98 height 10
